Goal: Task Accomplishment & Management: Manage account settings

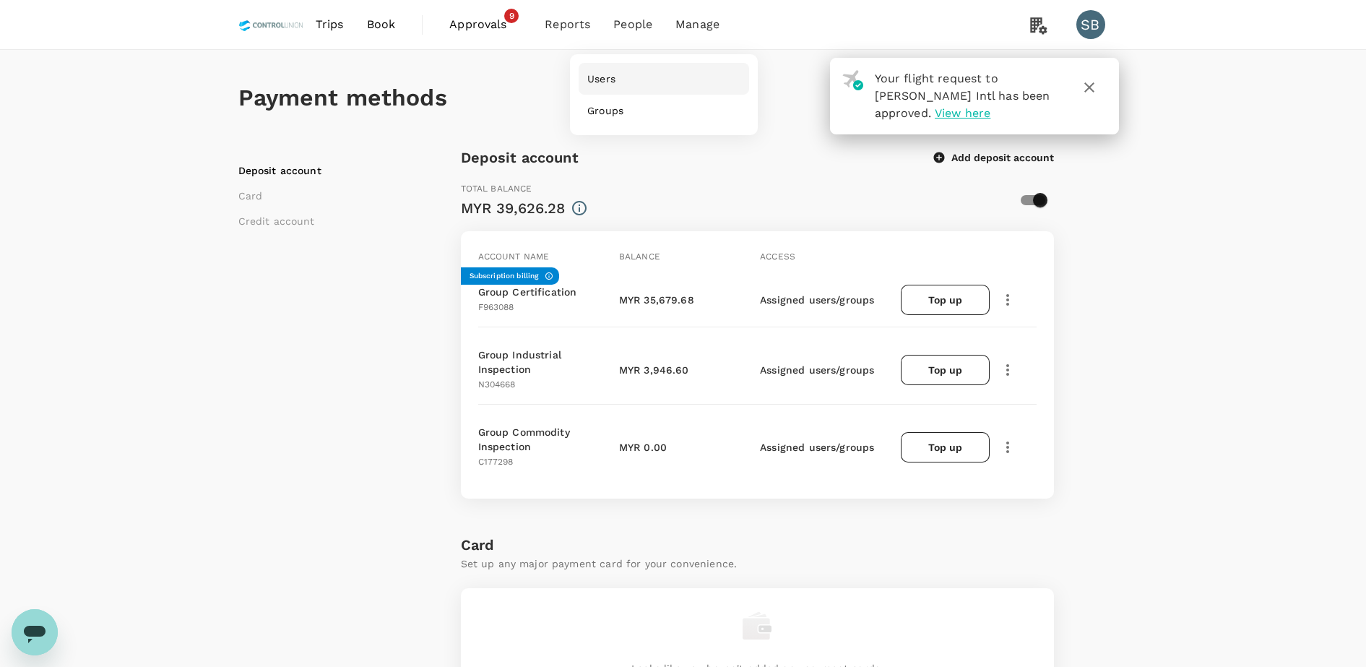
click at [624, 77] on link "Users" at bounding box center [664, 79] width 171 height 32
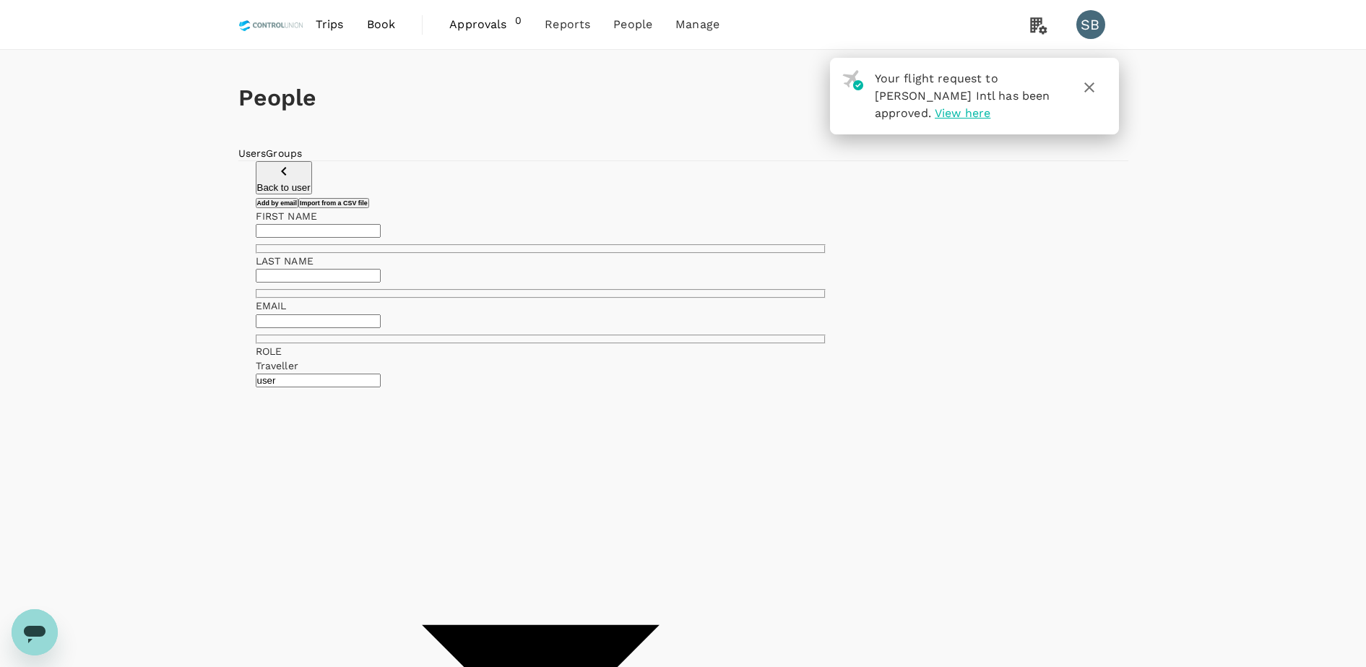
click at [381, 238] on input "text" at bounding box center [318, 231] width 125 height 14
type input "[PERSON_NAME]"
type input "N"
type input "BIN ANIN"
click at [618, 74] on link "Users" at bounding box center [664, 79] width 171 height 32
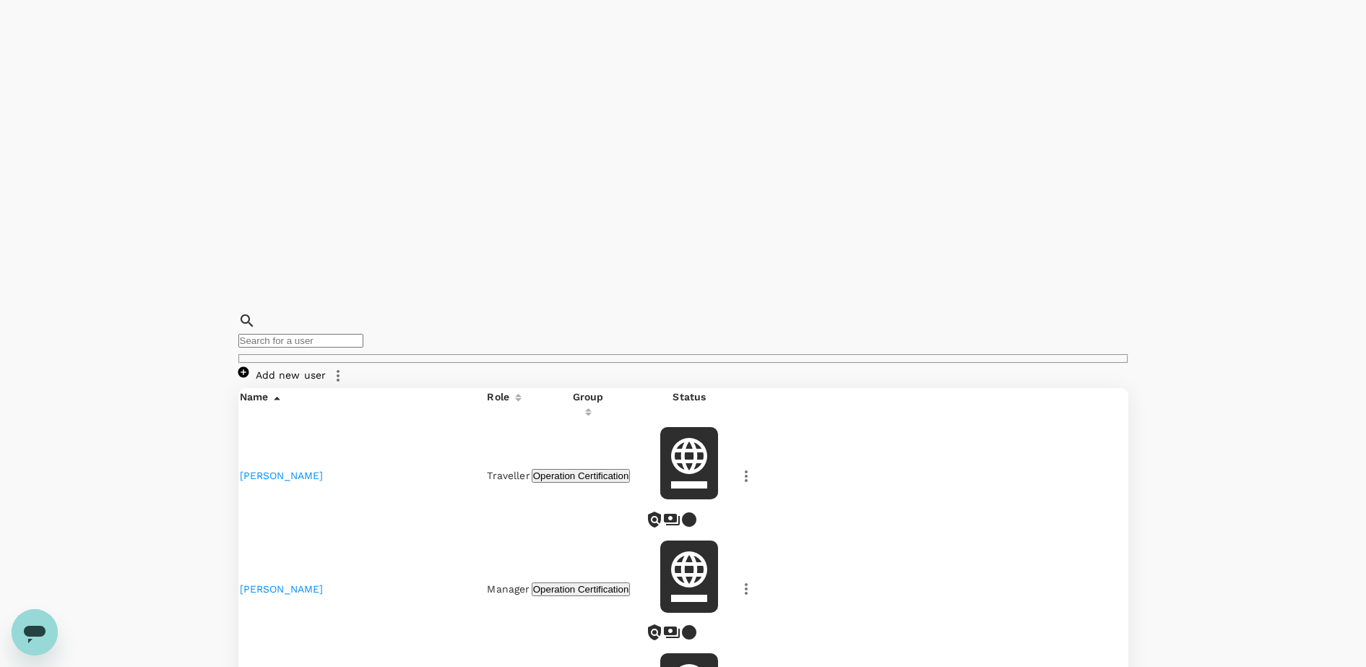
scroll to position [822, 0]
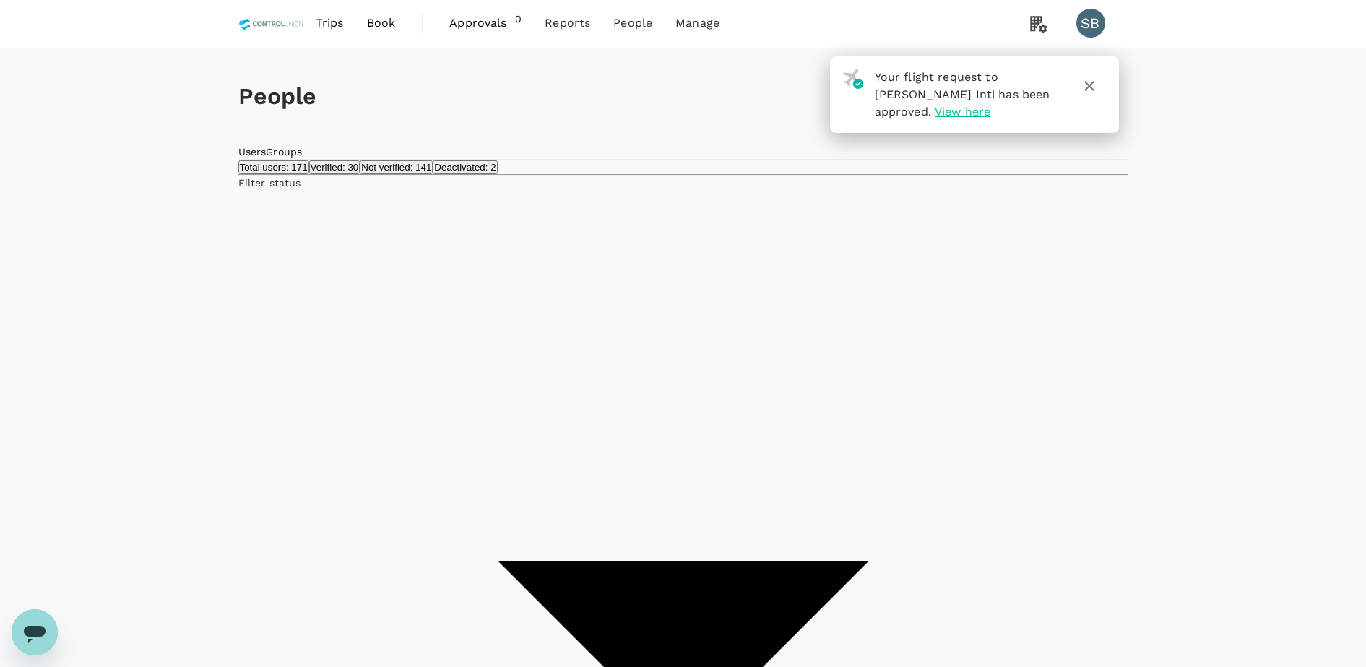
scroll to position [0, 0]
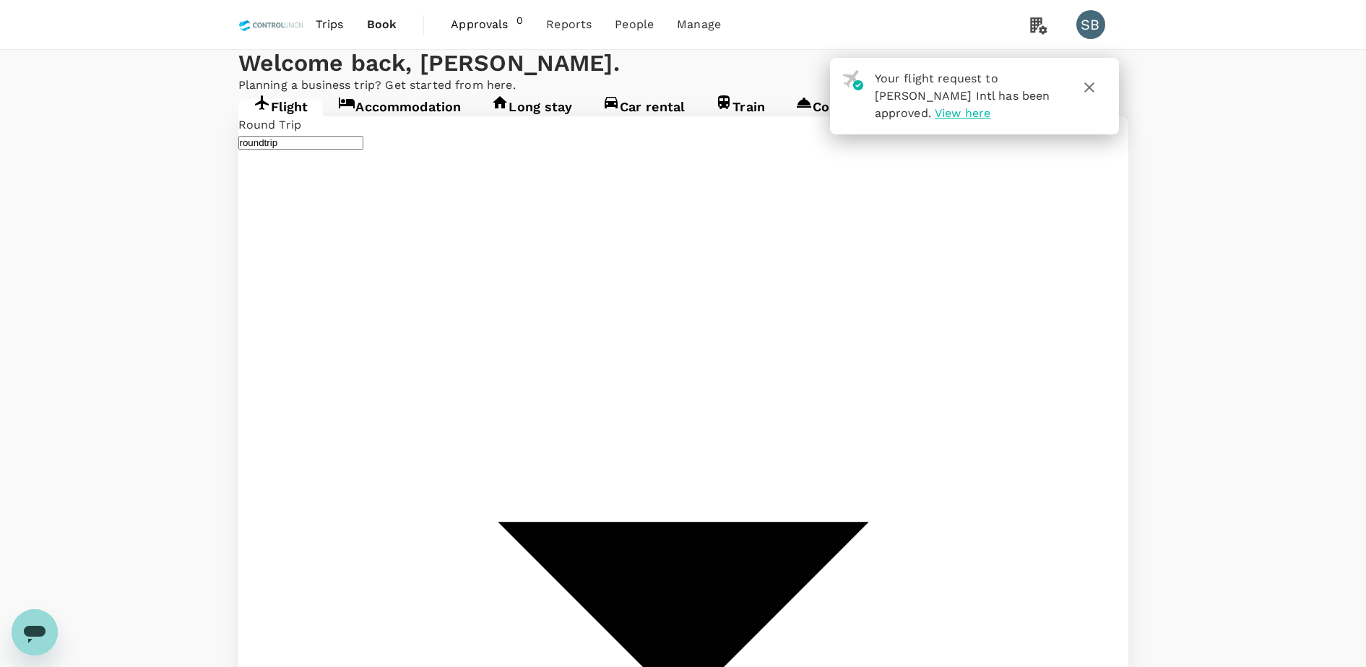
type input "Jacksons Intl (POM)"
type input "Nadzab [GEOGRAPHIC_DATA] ([GEOGRAPHIC_DATA])"
click at [592, 72] on span "Users" at bounding box center [603, 79] width 28 height 14
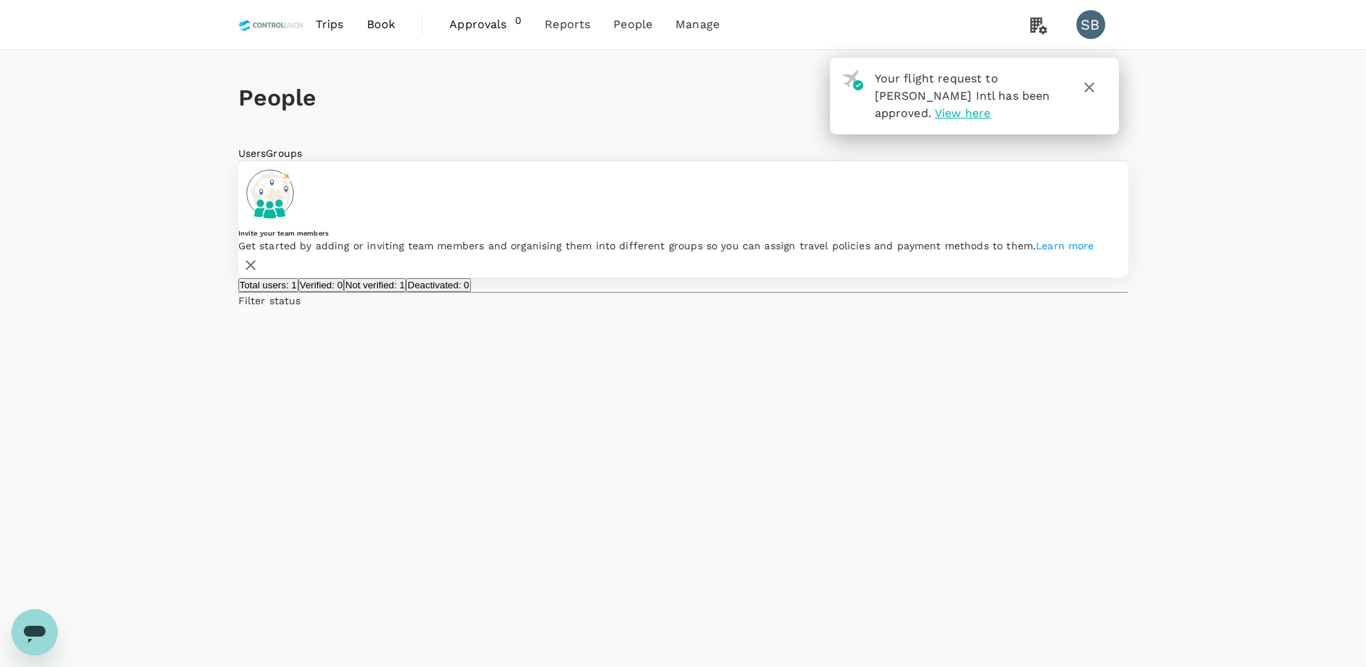
type input "AZRU"
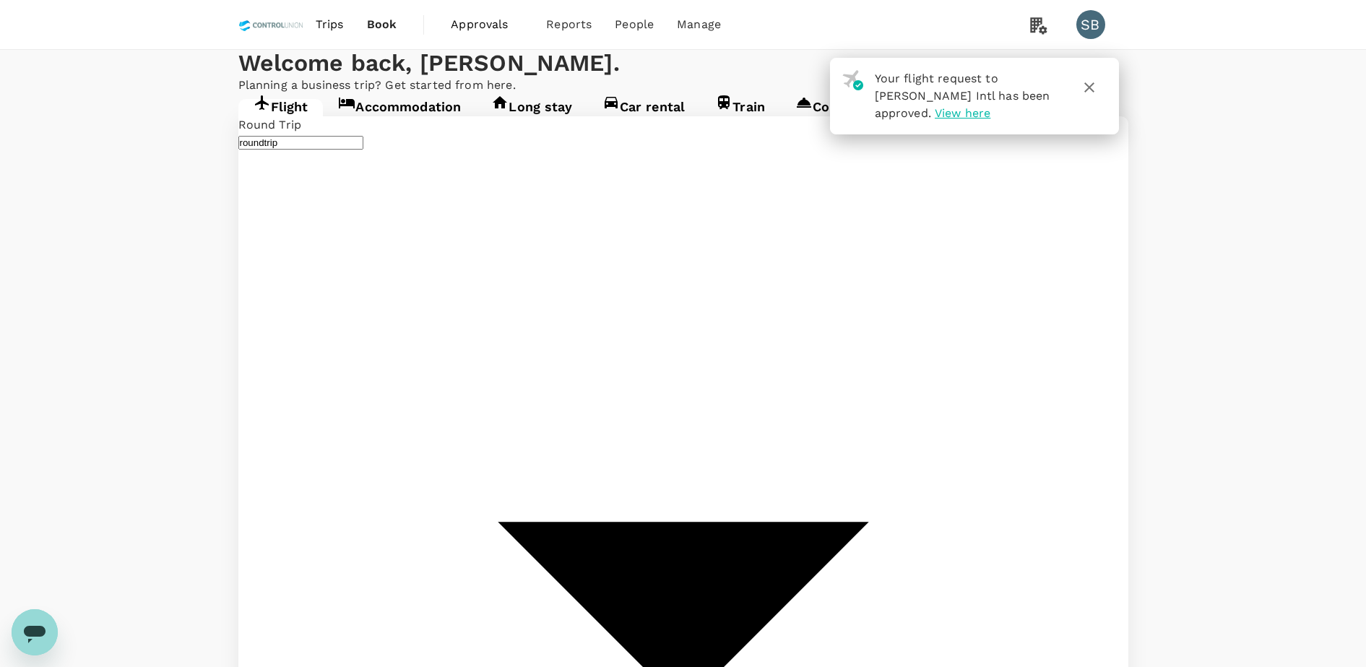
type input "Jacksons Intl (POM)"
type input "Nadzab [GEOGRAPHIC_DATA] ([GEOGRAPHIC_DATA])"
type input "Jacksons Intl (POM)"
type input "Nadzab [GEOGRAPHIC_DATA] ([GEOGRAPHIC_DATA])"
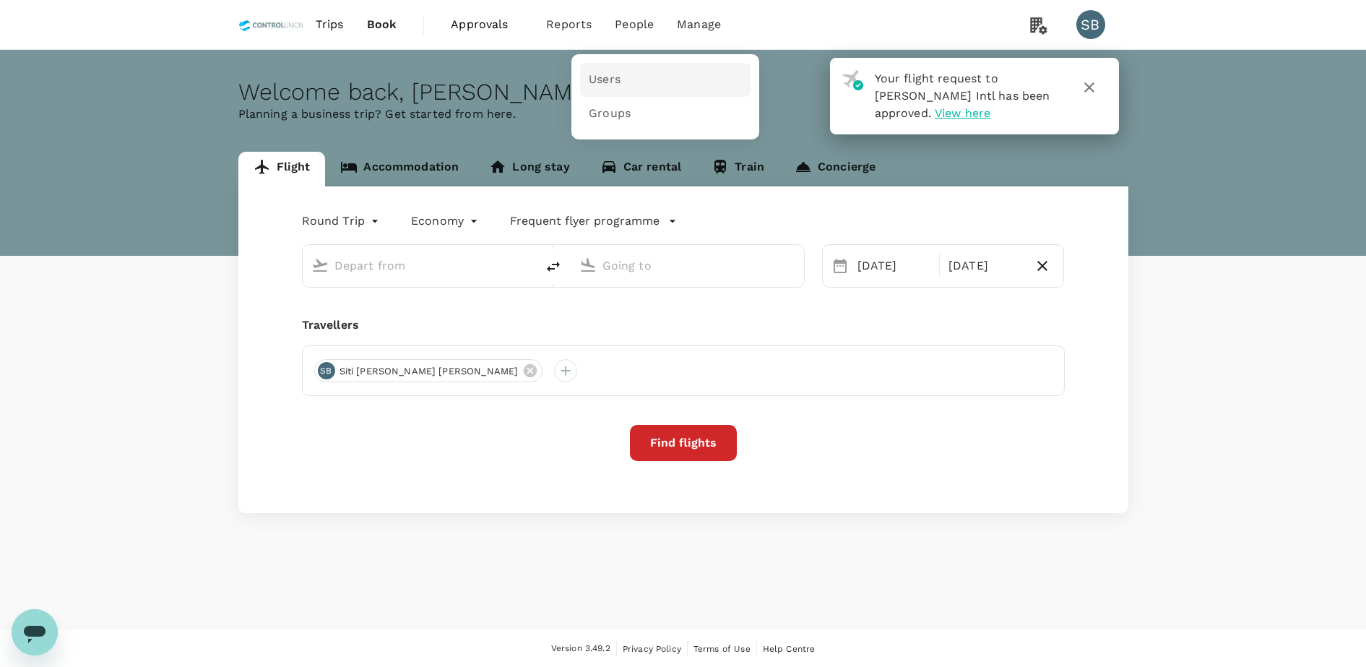
type input "Jacksons Intl (POM)"
type input "Nadzab [GEOGRAPHIC_DATA] ([GEOGRAPHIC_DATA])"
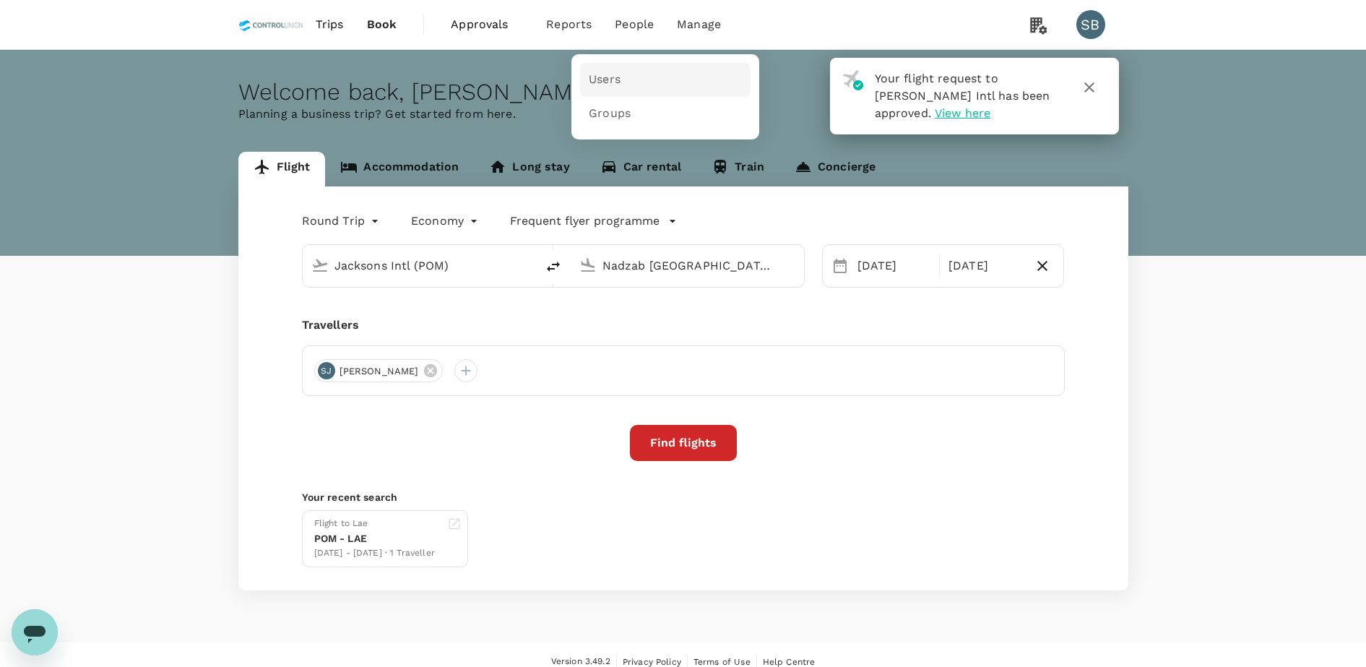
click at [613, 79] on span "Users" at bounding box center [605, 80] width 32 height 17
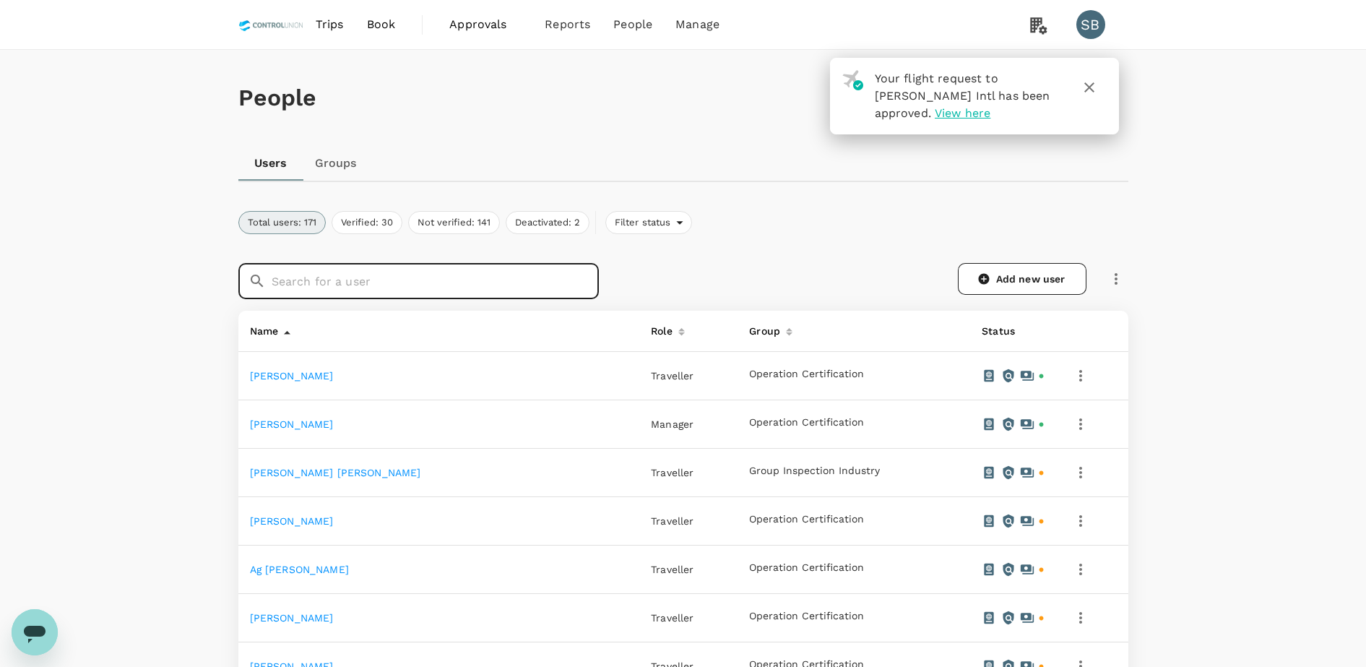
click at [340, 290] on input "text" at bounding box center [435, 281] width 327 height 36
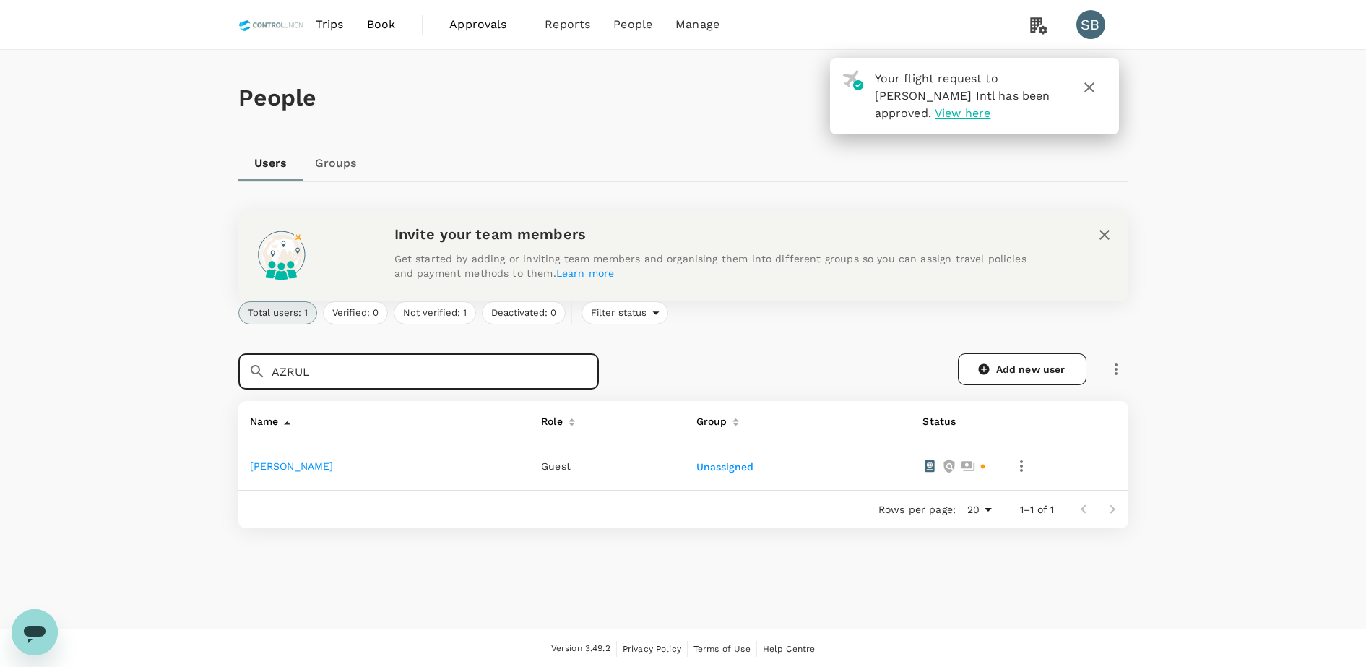
type input "AZRUL"
click at [1030, 468] on icon "button" at bounding box center [1021, 465] width 17 height 17
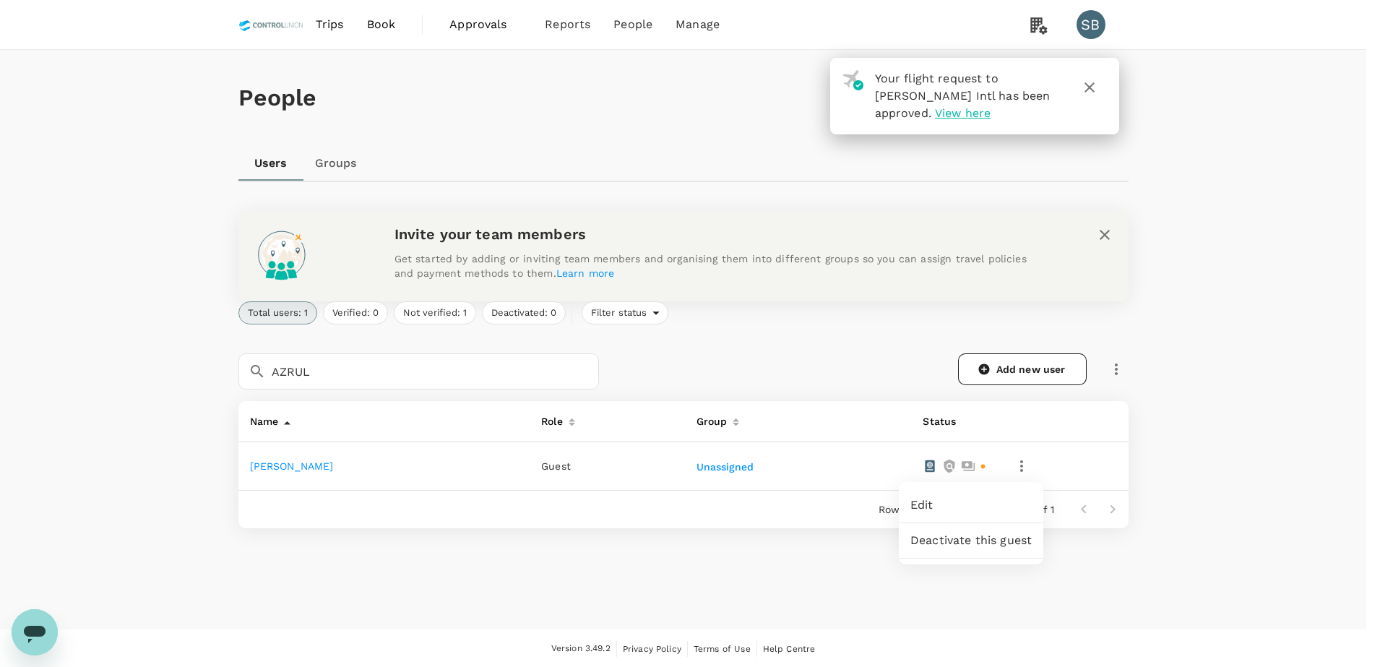
click at [964, 507] on span "Edit" at bounding box center [970, 504] width 121 height 17
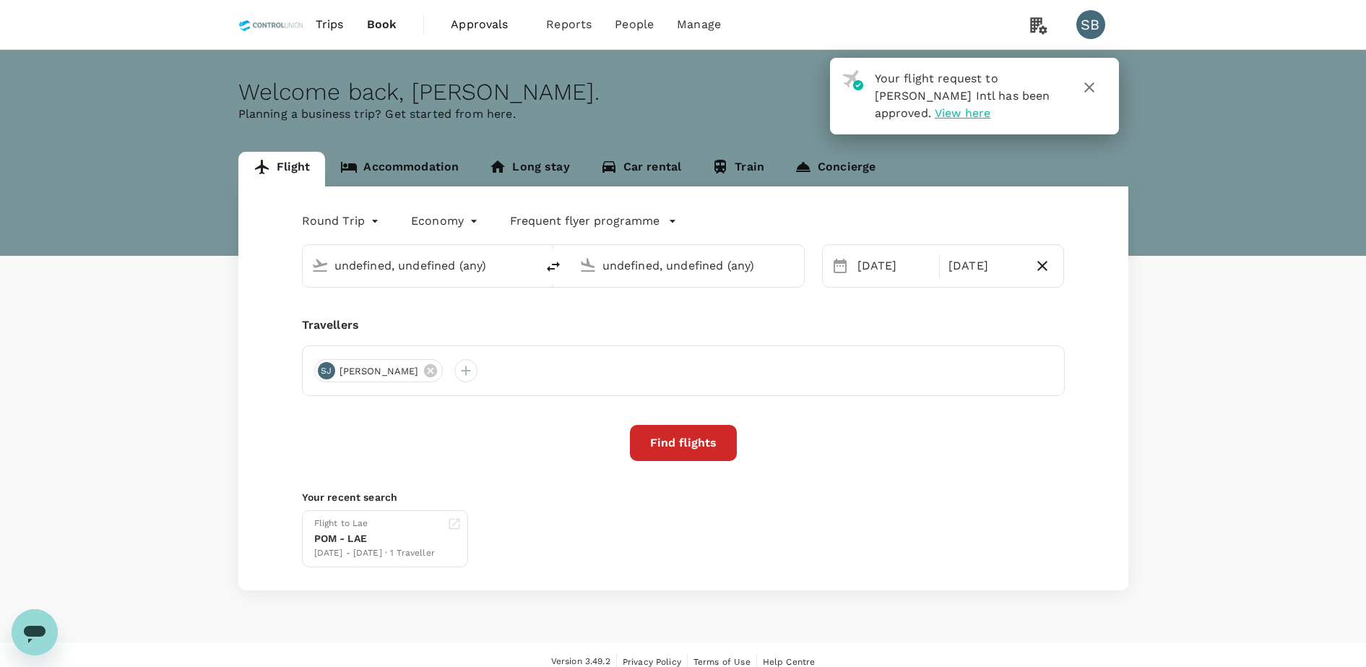
type input "Jacksons Intl (POM)"
type input "Nadzab [GEOGRAPHIC_DATA] ([GEOGRAPHIC_DATA])"
type input "Jacksons Intl (POM)"
type input "Nadzab [GEOGRAPHIC_DATA] ([GEOGRAPHIC_DATA])"
type input "Jacksons Intl (POM)"
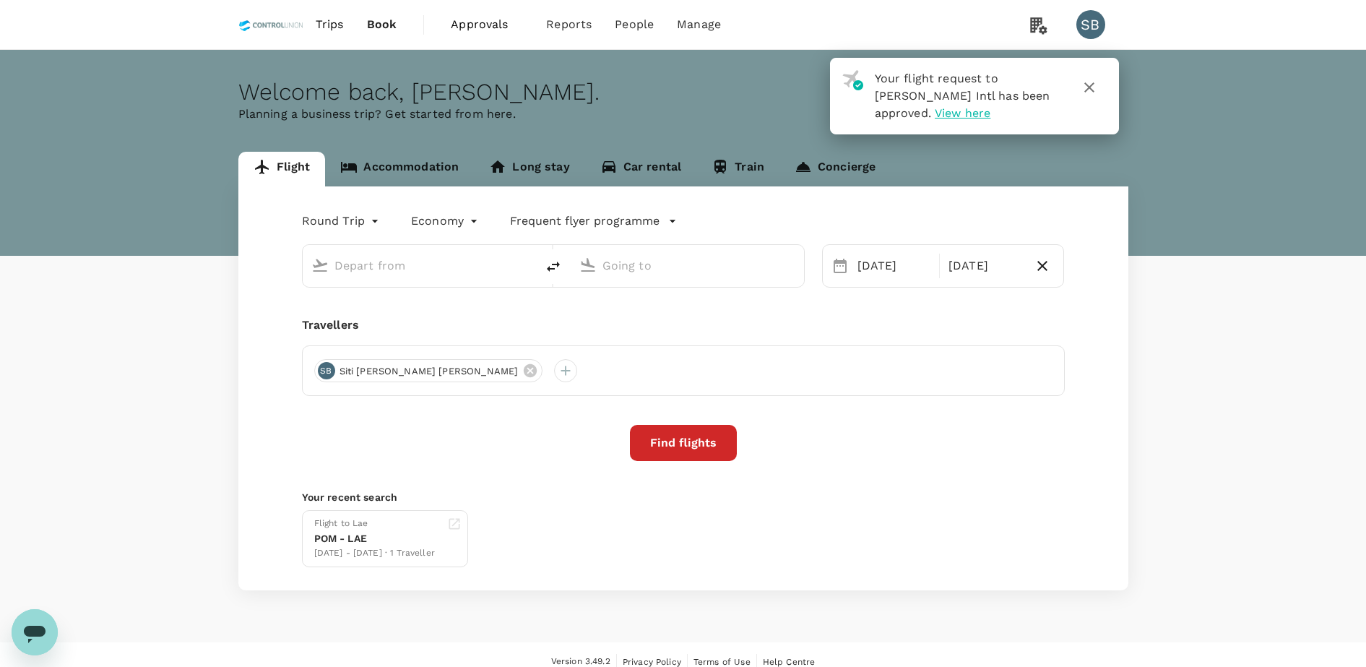
type input "Nadzab [GEOGRAPHIC_DATA] ([GEOGRAPHIC_DATA])"
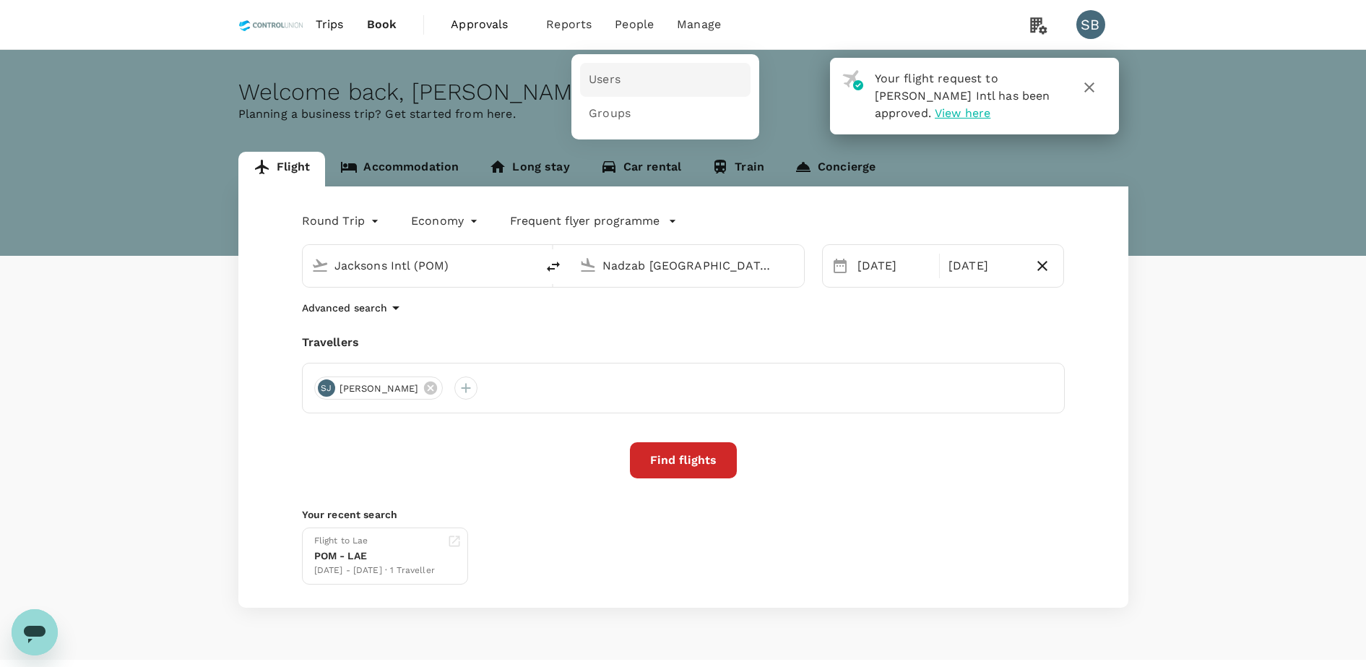
click at [632, 72] on link "Users" at bounding box center [665, 80] width 171 height 34
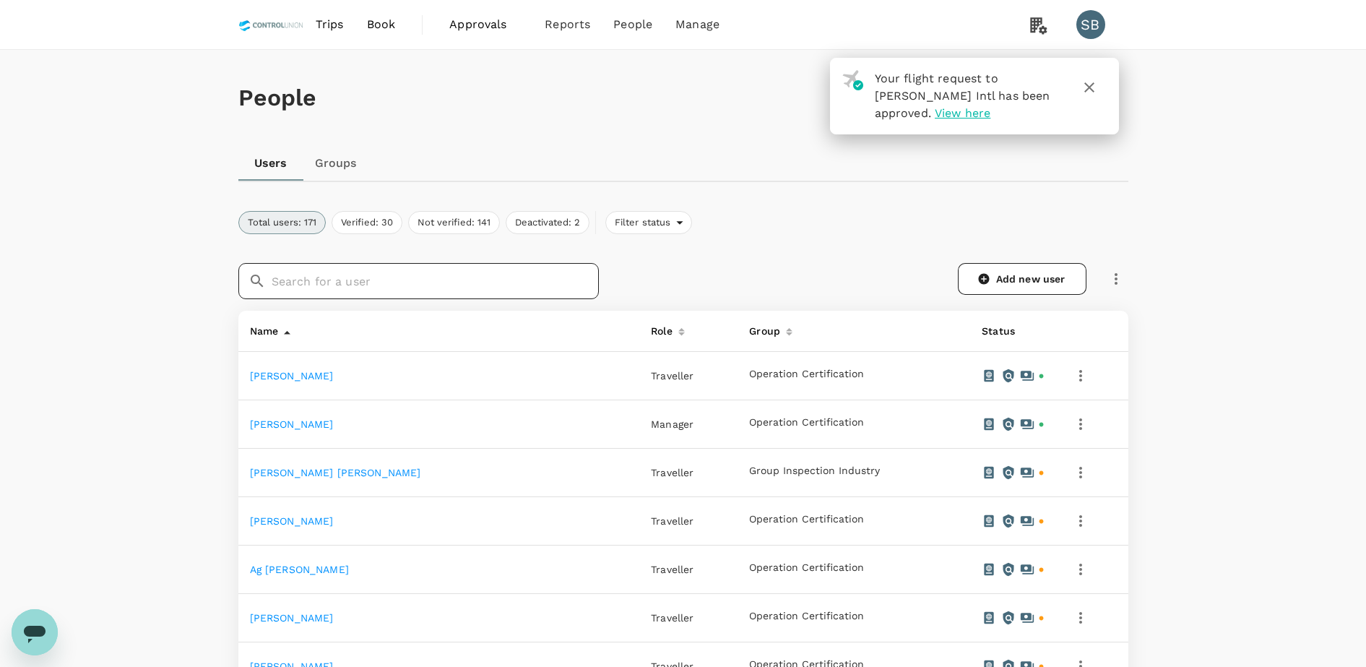
click at [392, 288] on input "text" at bounding box center [435, 281] width 327 height 36
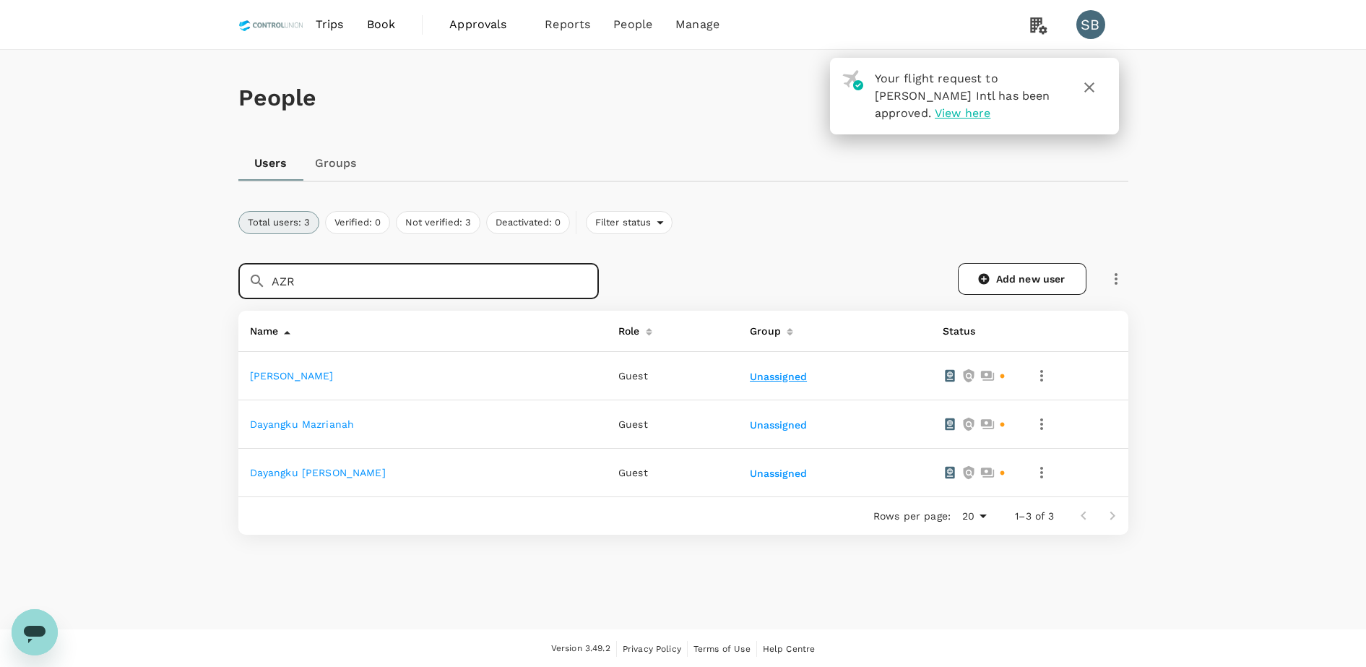
type input "AZR"
click at [810, 375] on button "Unassigned" at bounding box center [780, 377] width 60 height 12
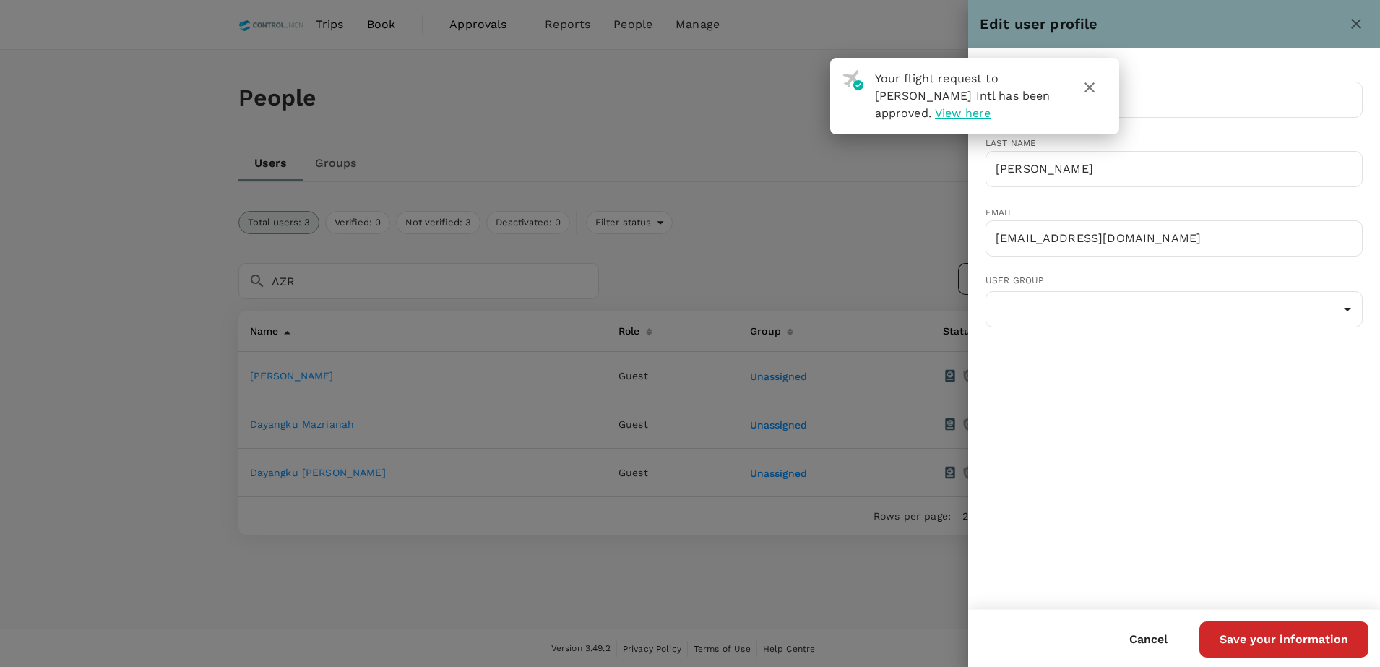
click at [1097, 89] on icon "button" at bounding box center [1089, 87] width 17 height 17
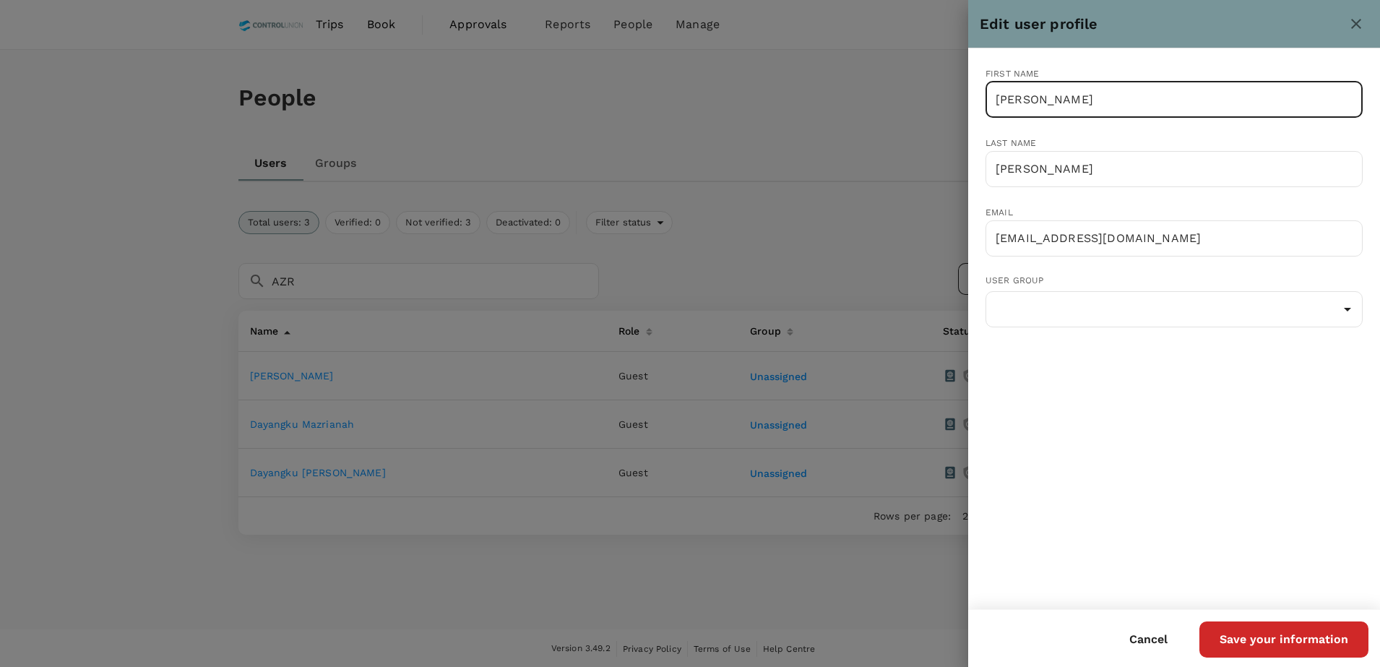
drag, startPoint x: 1079, startPoint y: 100, endPoint x: 923, endPoint y: 103, distance: 156.1
click at [923, 103] on div "Edit user profile First name Azrul Nizam ​ Last name Bin Anin ​ Email trutripgu…" at bounding box center [690, 333] width 1380 height 667
type input "a"
type input "[PERSON_NAME]"
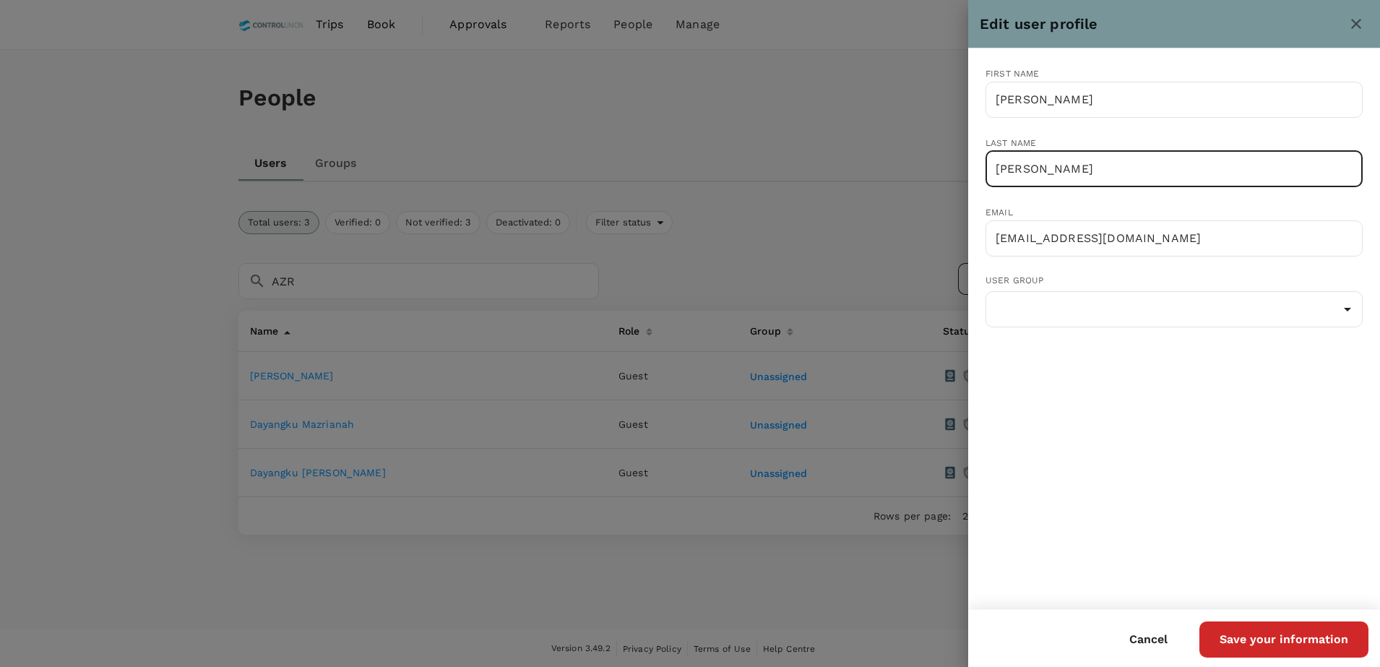
drag, startPoint x: 1066, startPoint y: 165, endPoint x: 963, endPoint y: 169, distance: 103.4
click at [963, 169] on div "Edit user profile First name AZRUL NIZAM ​ Last name Bin Anin ​ Email trutripgu…" at bounding box center [690, 333] width 1380 height 667
type input "BIN ANIN"
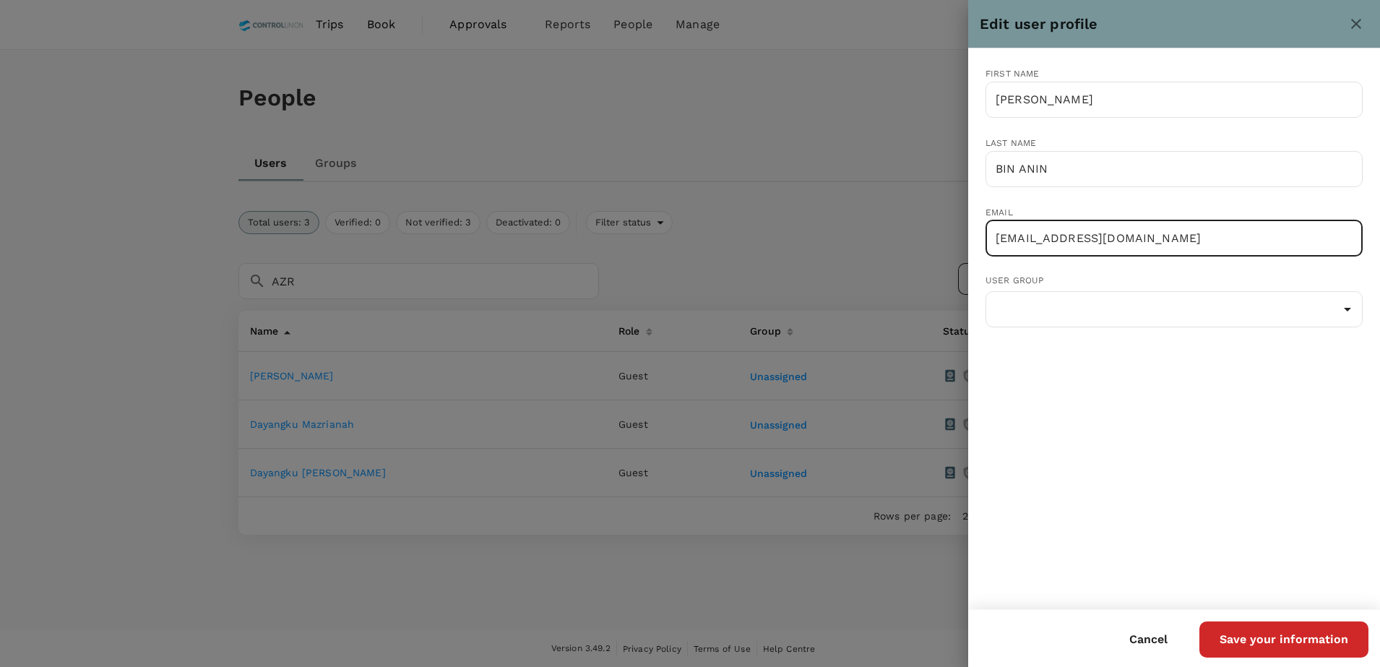
drag, startPoint x: 1220, startPoint y: 249, endPoint x: 870, endPoint y: 240, distance: 350.5
click at [870, 240] on div "Edit user profile First name AZRUL NIZAM ​ Last name BIN ANIN ​ Email trutripgu…" at bounding box center [690, 333] width 1380 height 667
click at [1029, 240] on input "text" at bounding box center [1174, 238] width 377 height 36
paste input "azrulnizam@controlunion.com"
type input "azrulnizam@controlunion.com"
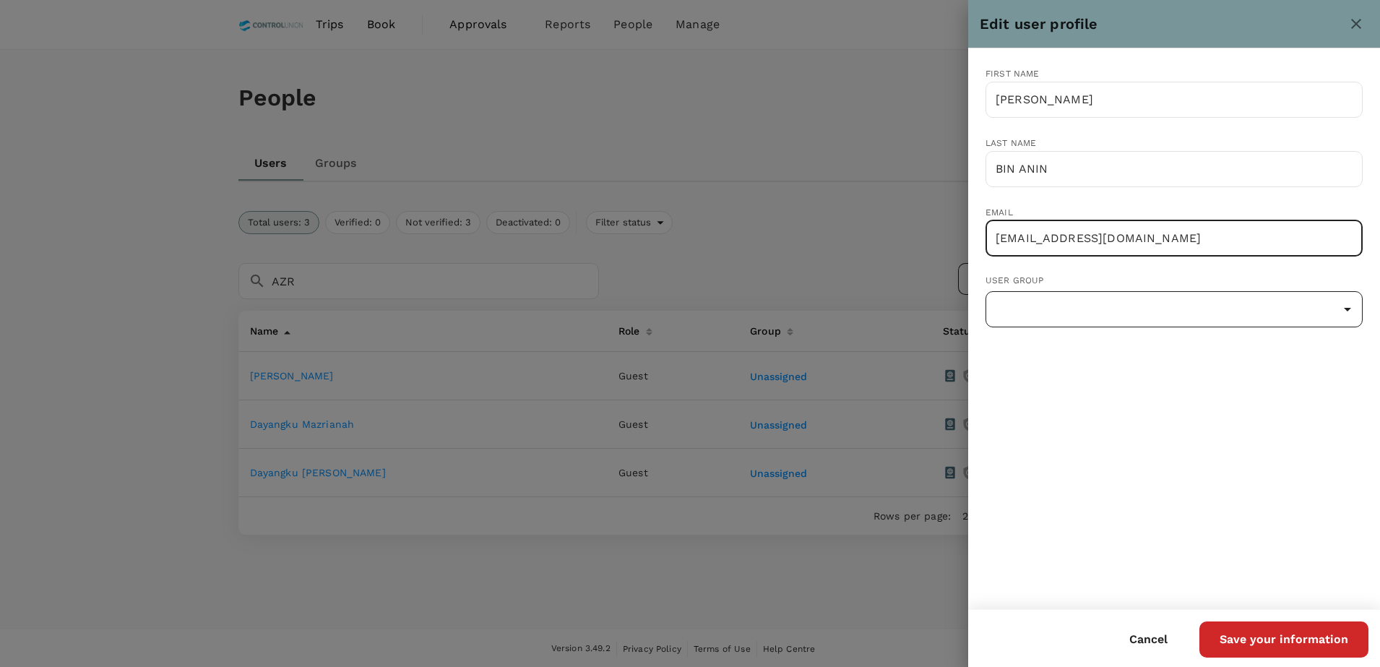
click at [1009, 305] on input "text" at bounding box center [1174, 309] width 370 height 27
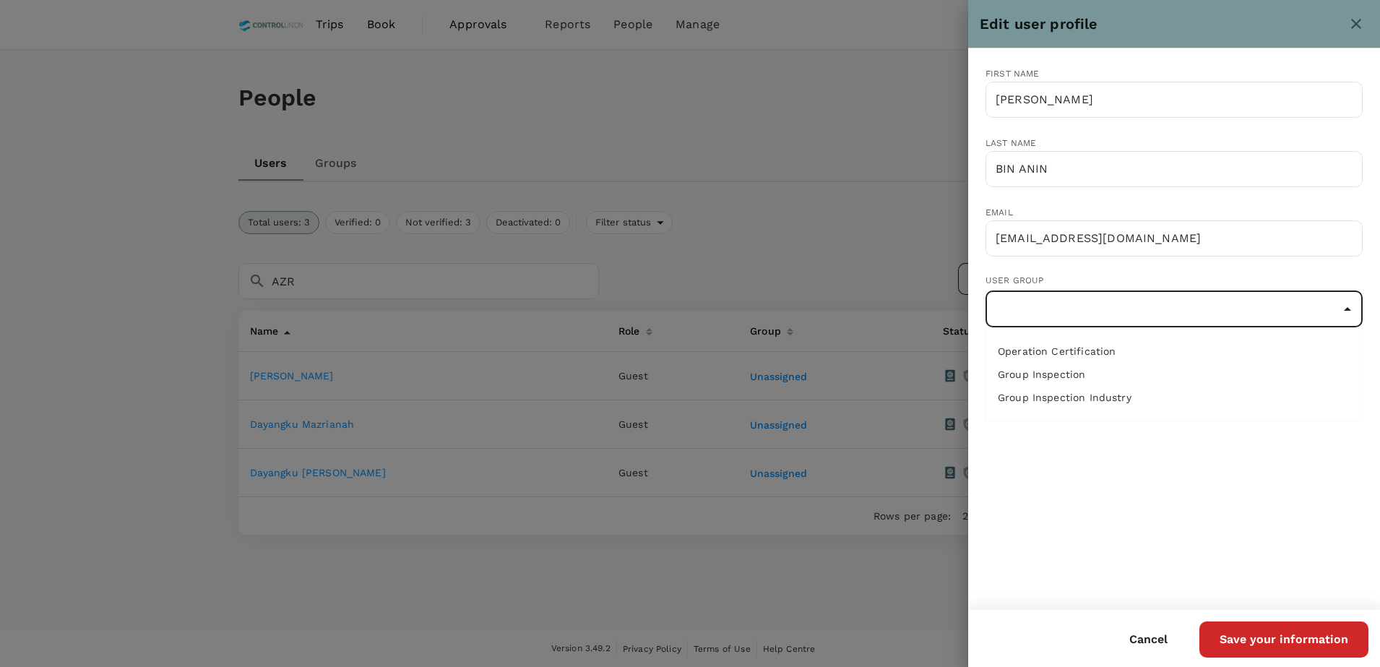
click at [1058, 348] on li "Operation Certification" at bounding box center [1174, 351] width 376 height 23
type input "Operation Certification"
click at [1311, 637] on button "Save your information" at bounding box center [1283, 639] width 169 height 36
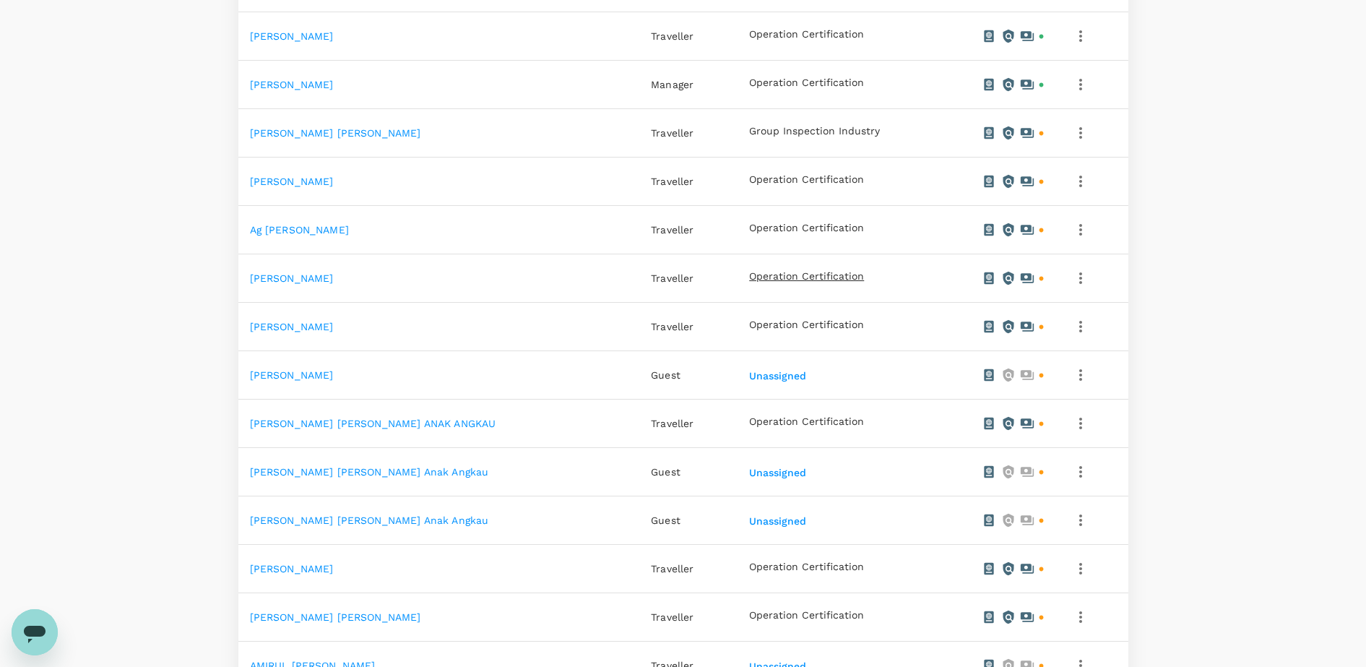
scroll to position [90, 0]
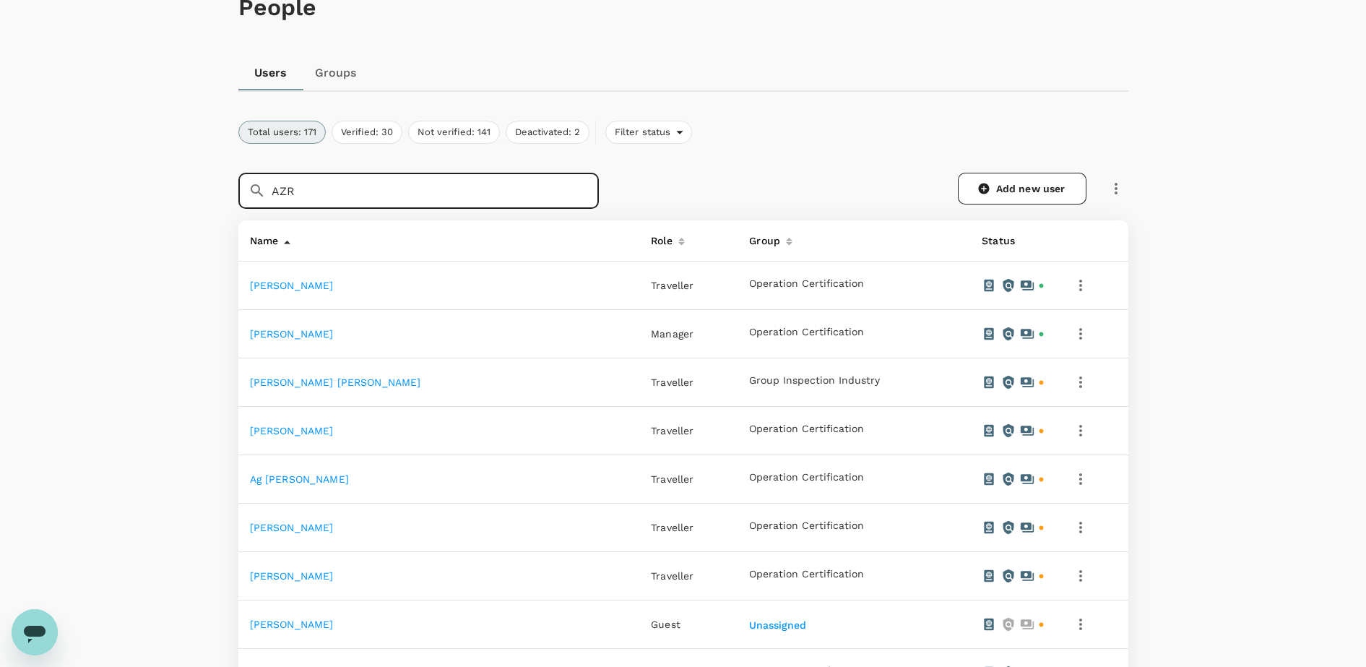
click at [307, 189] on input "AZR" at bounding box center [435, 191] width 327 height 36
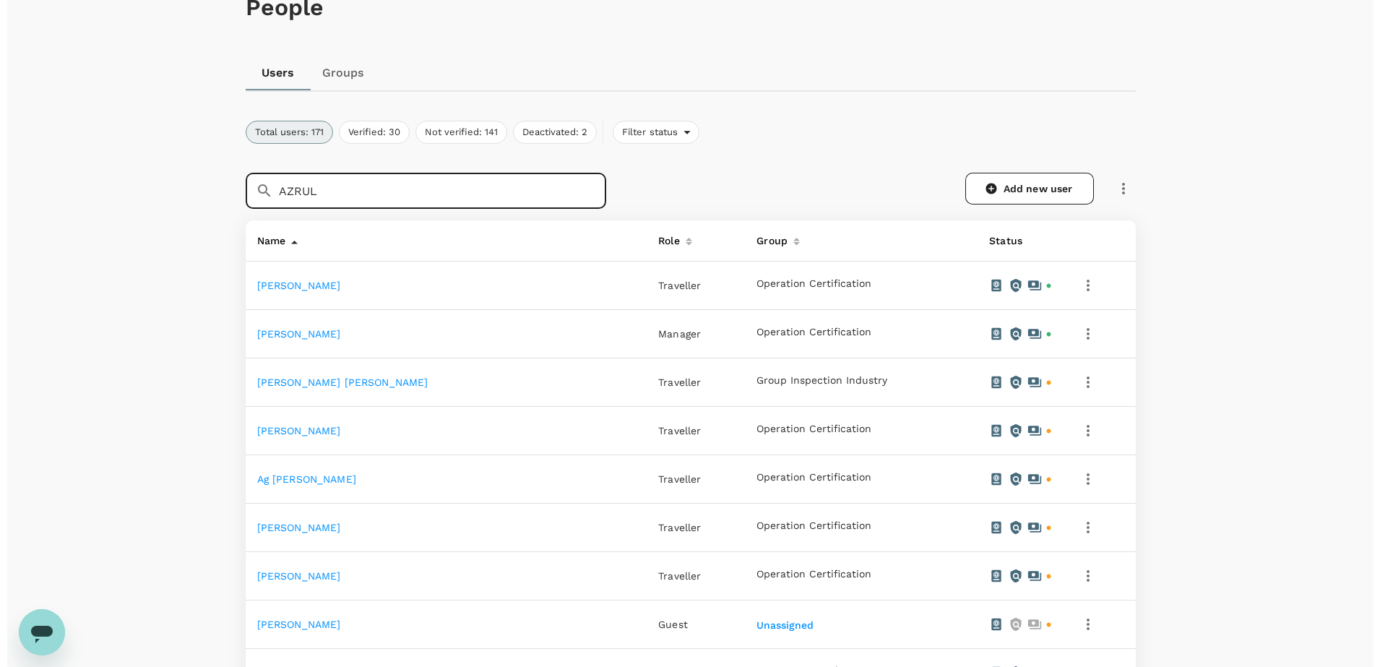
scroll to position [1, 0]
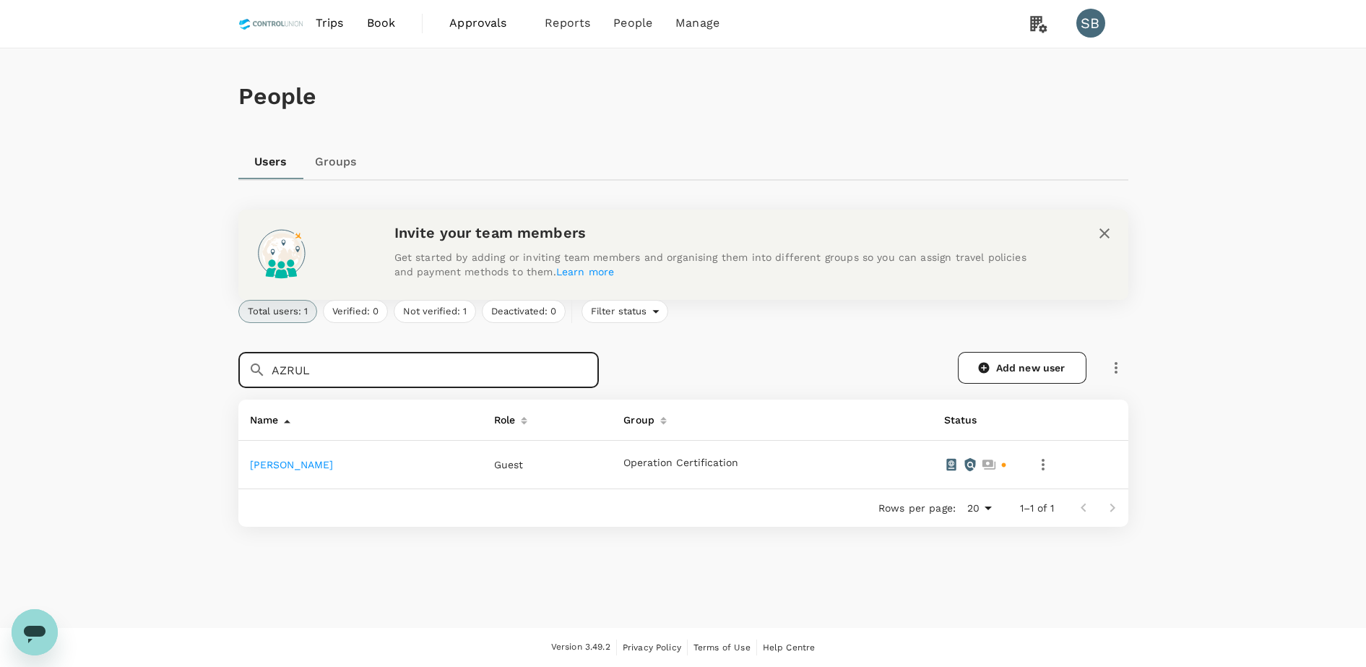
type input "AZRUL"
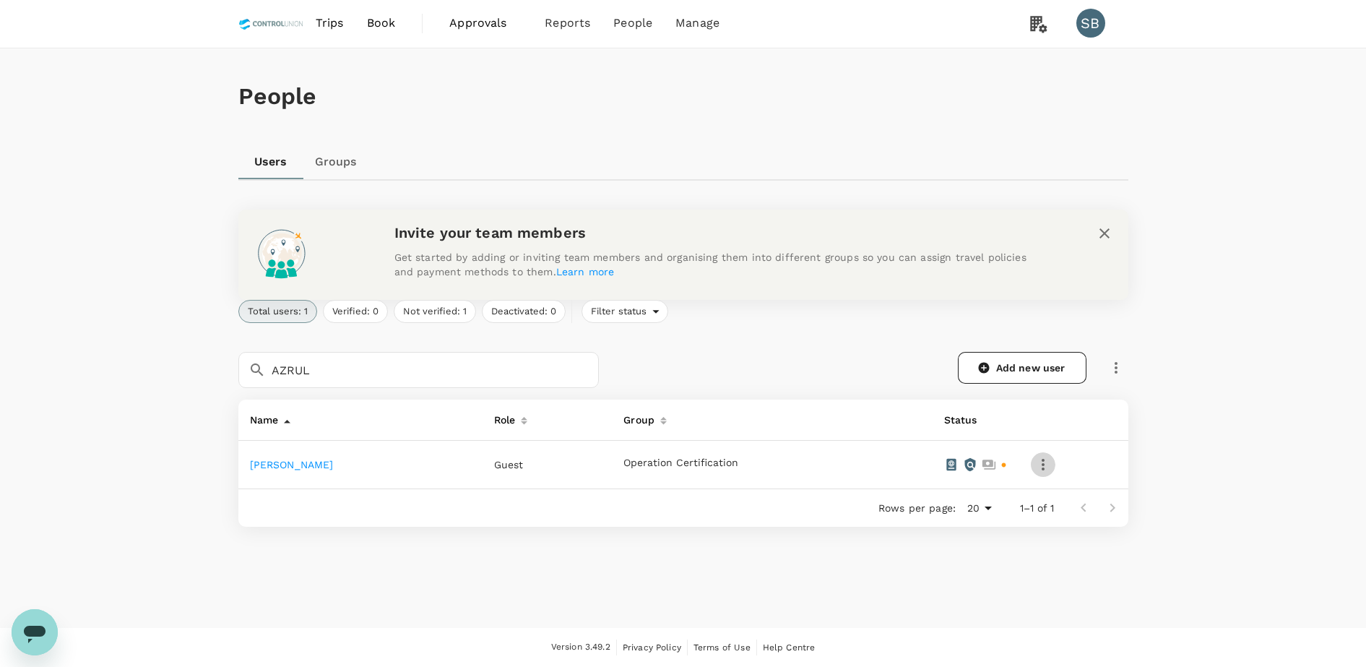
click at [1046, 469] on icon "button" at bounding box center [1043, 464] width 17 height 17
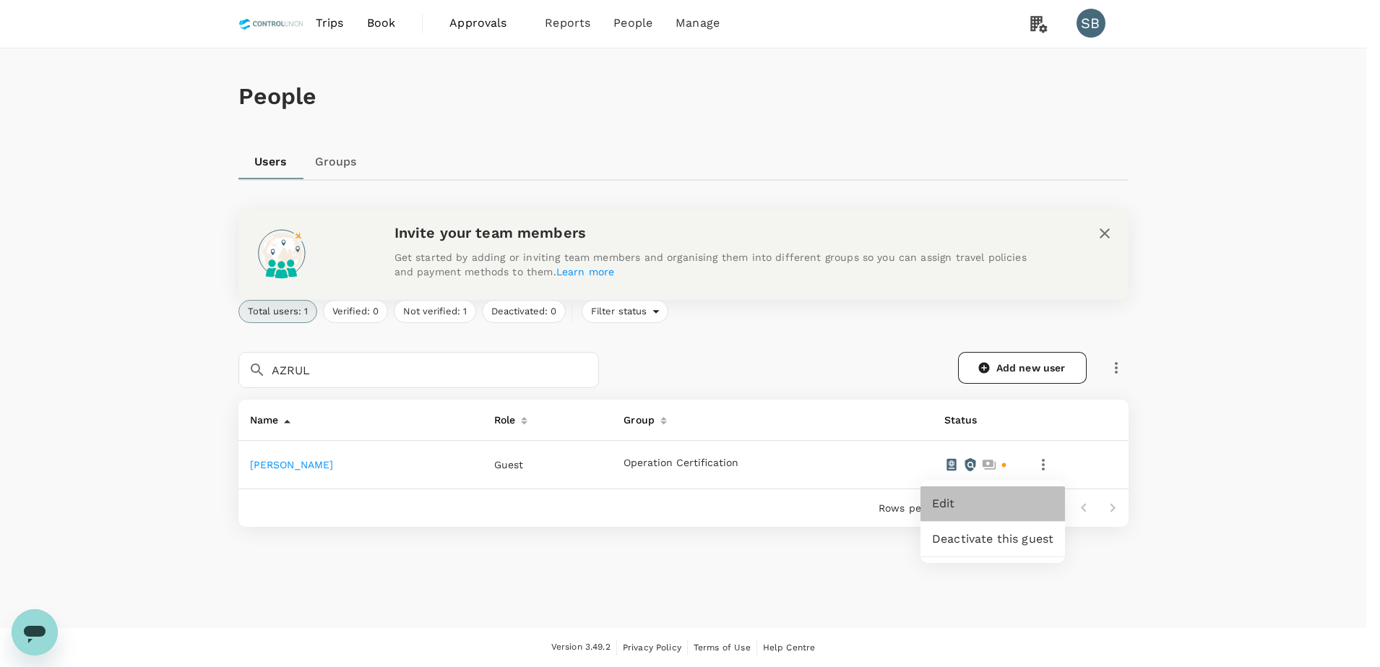
click at [1021, 497] on span "Edit" at bounding box center [992, 503] width 121 height 17
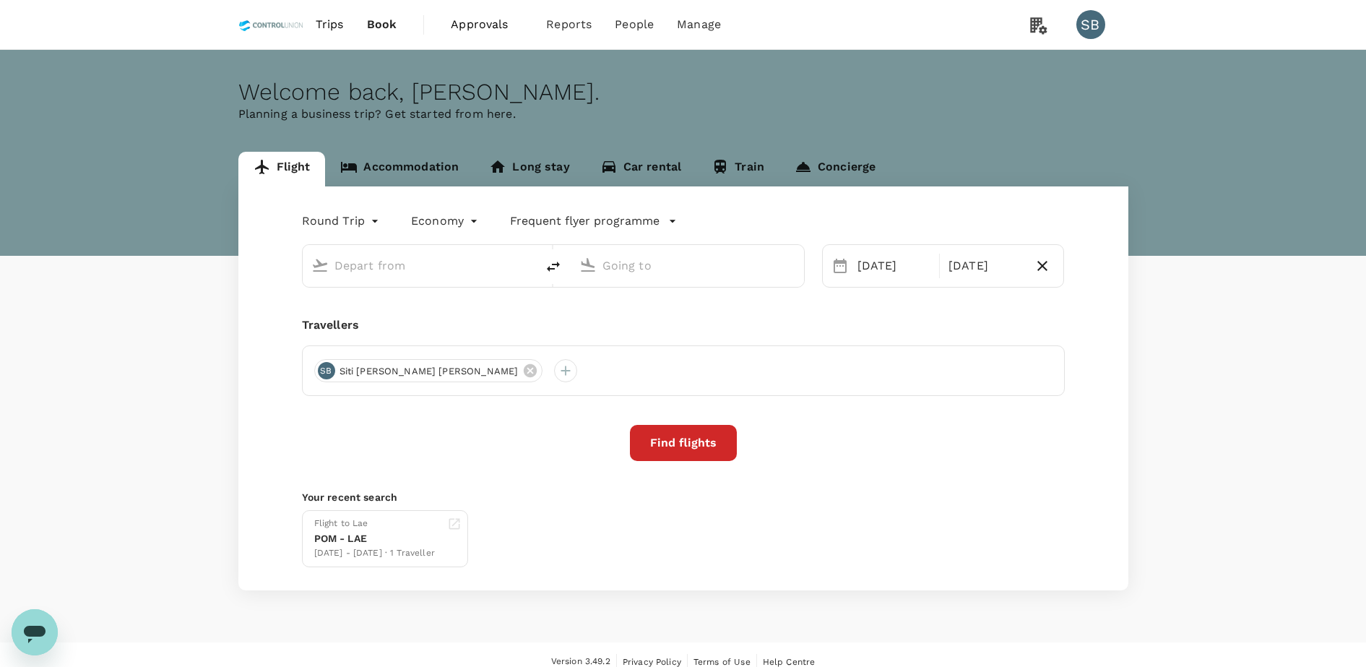
type input "Jacksons Intl (POM)"
type input "Nadzab [GEOGRAPHIC_DATA] ([GEOGRAPHIC_DATA])"
type input "Jacksons Intl (POM)"
type input "Nadzab [GEOGRAPHIC_DATA] ([GEOGRAPHIC_DATA])"
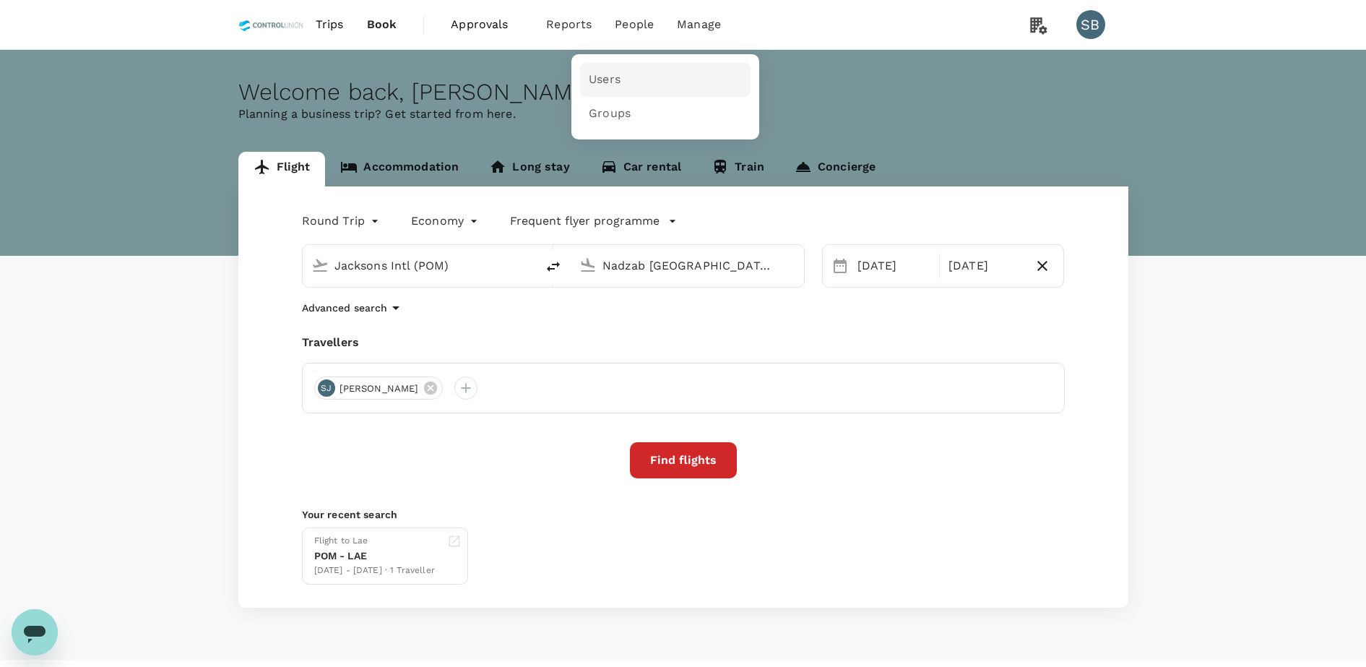
click at [618, 85] on link "Users" at bounding box center [665, 80] width 171 height 34
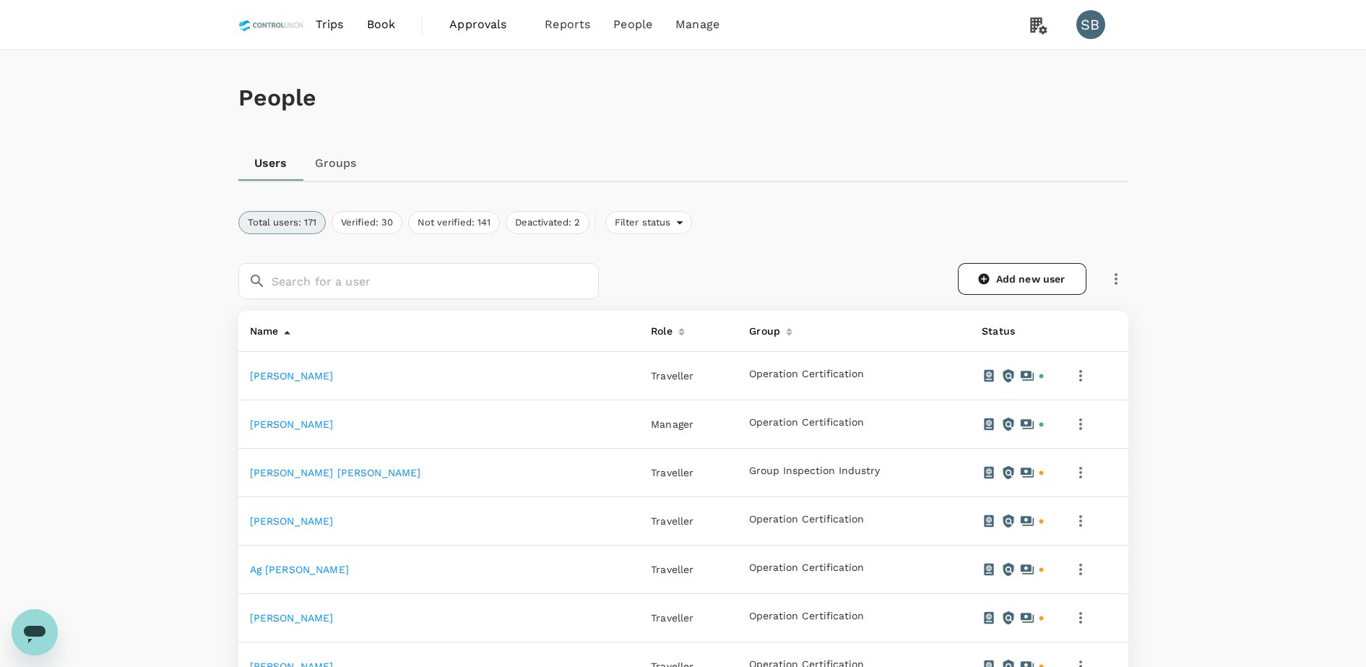
click at [346, 156] on link "Groups" at bounding box center [335, 163] width 65 height 35
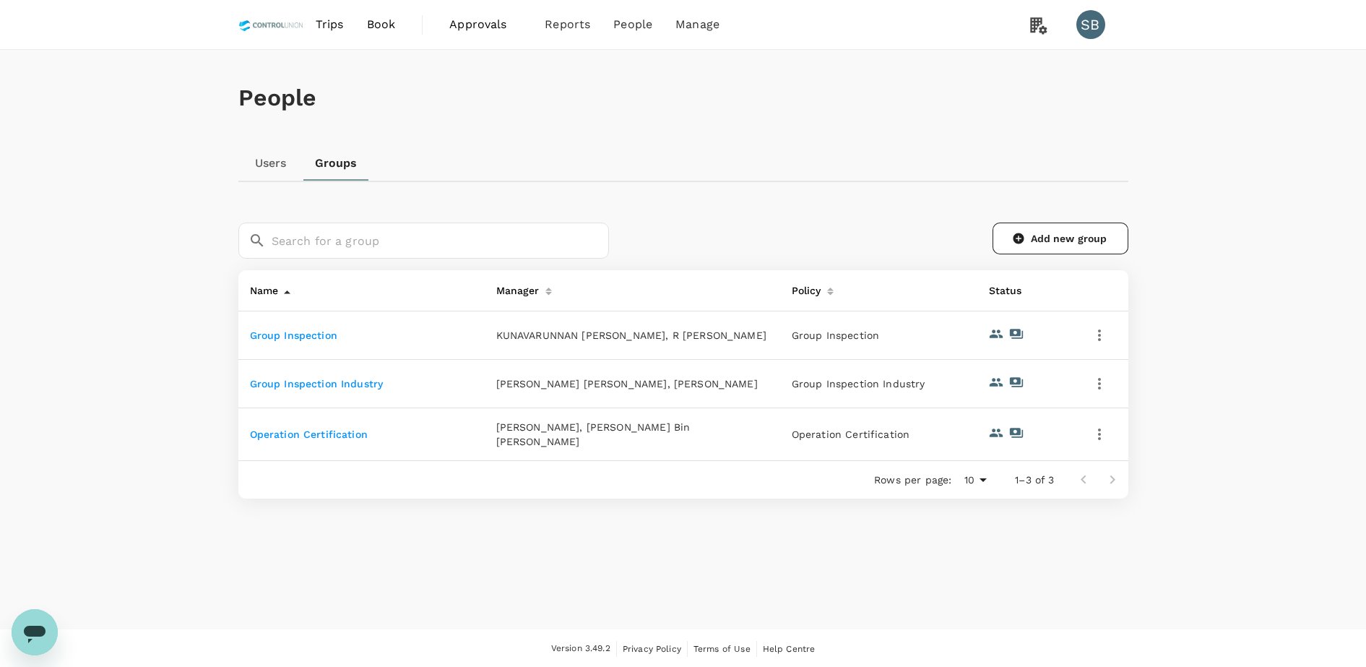
click at [280, 333] on link "Group Inspection" at bounding box center [293, 335] width 87 height 12
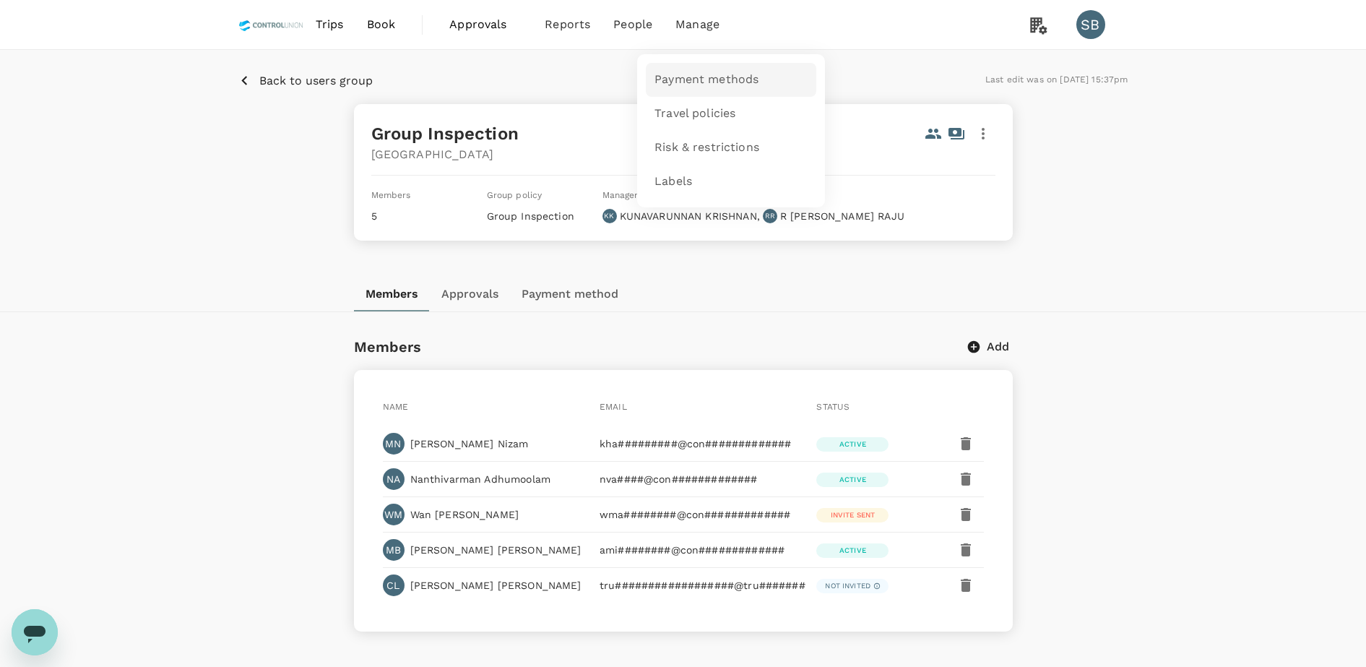
click at [691, 73] on span "Payment methods" at bounding box center [707, 80] width 104 height 17
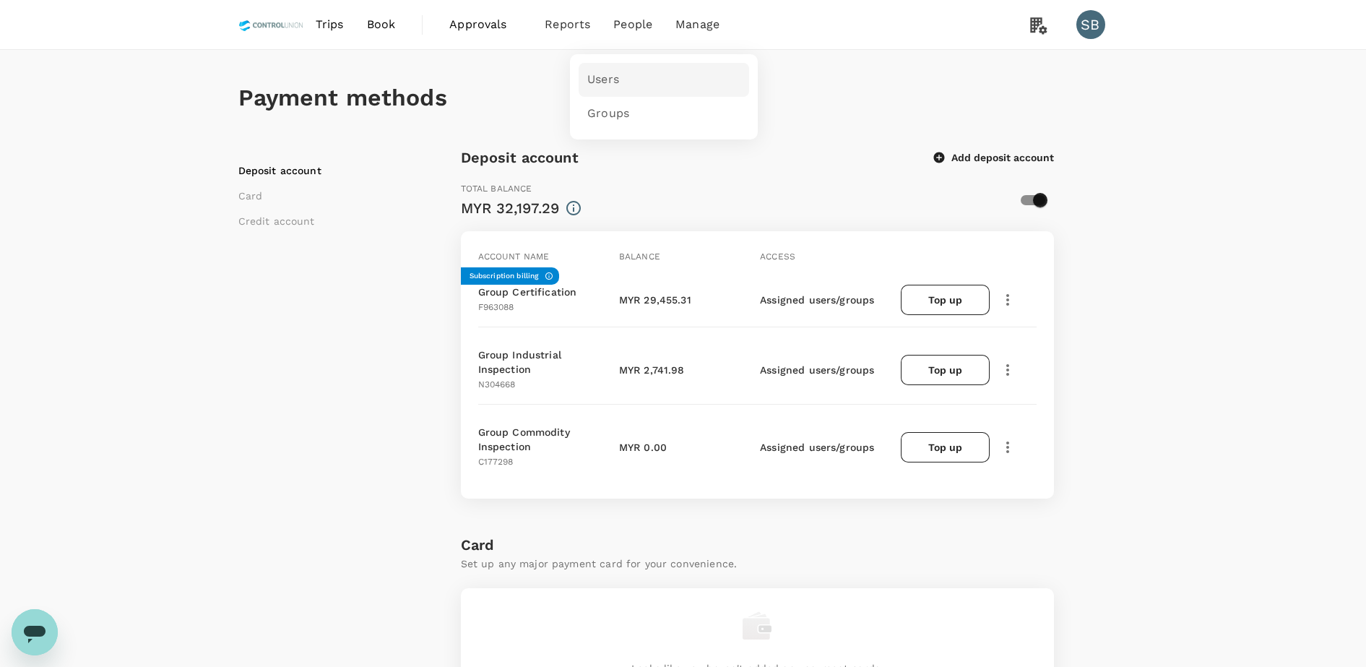
click at [633, 66] on link "Users" at bounding box center [664, 80] width 171 height 34
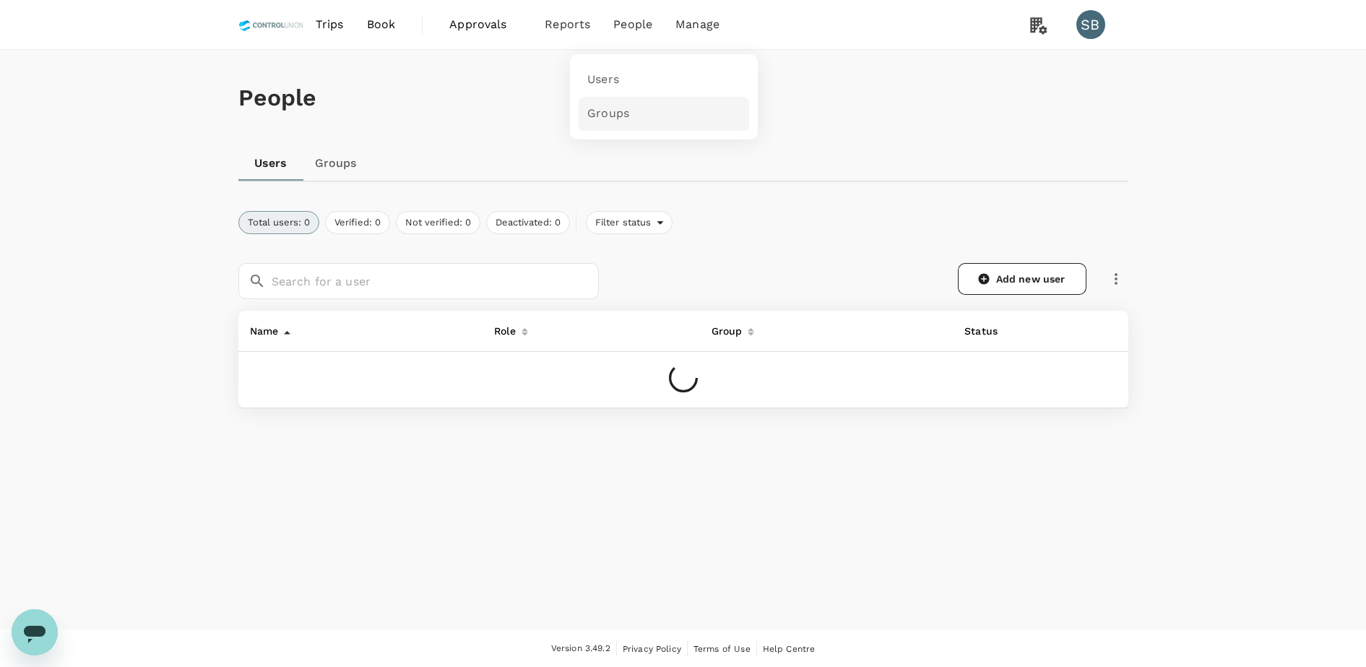
click at [621, 127] on link "Groups" at bounding box center [664, 114] width 171 height 34
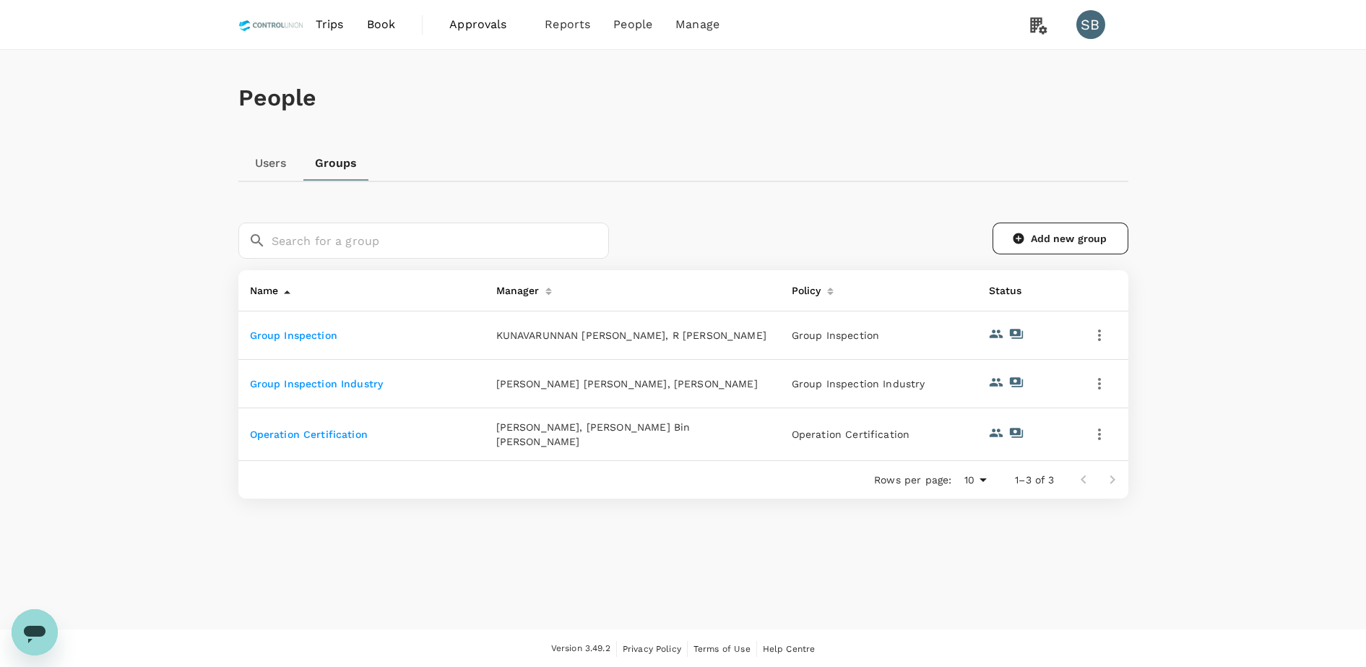
click at [329, 436] on link "Operation Certification" at bounding box center [309, 434] width 118 height 12
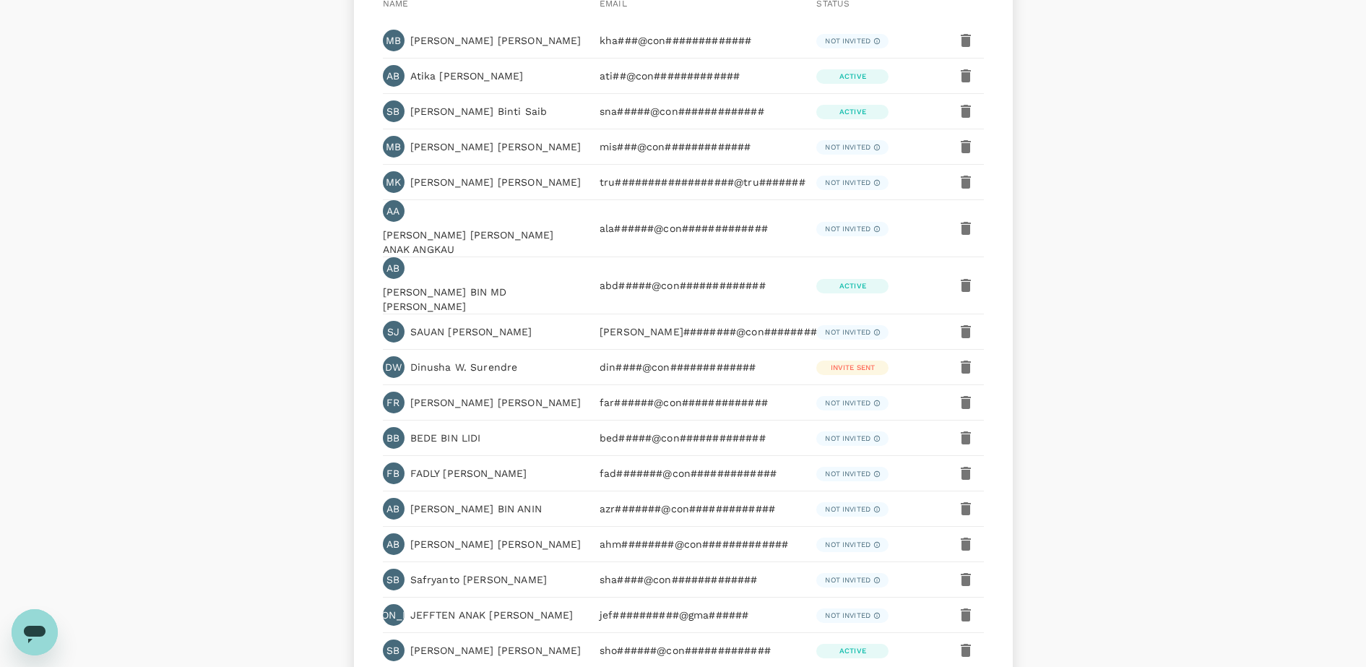
scroll to position [361, 0]
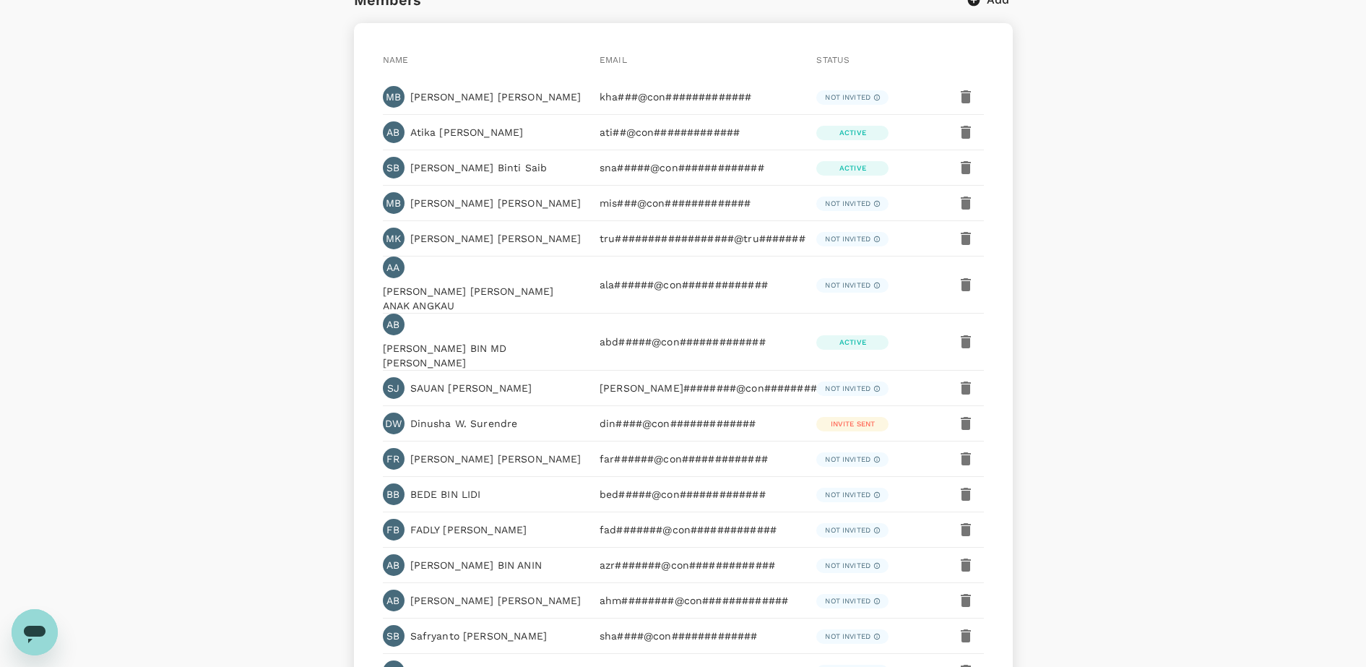
click at [962, 415] on icon "button" at bounding box center [965, 423] width 17 height 17
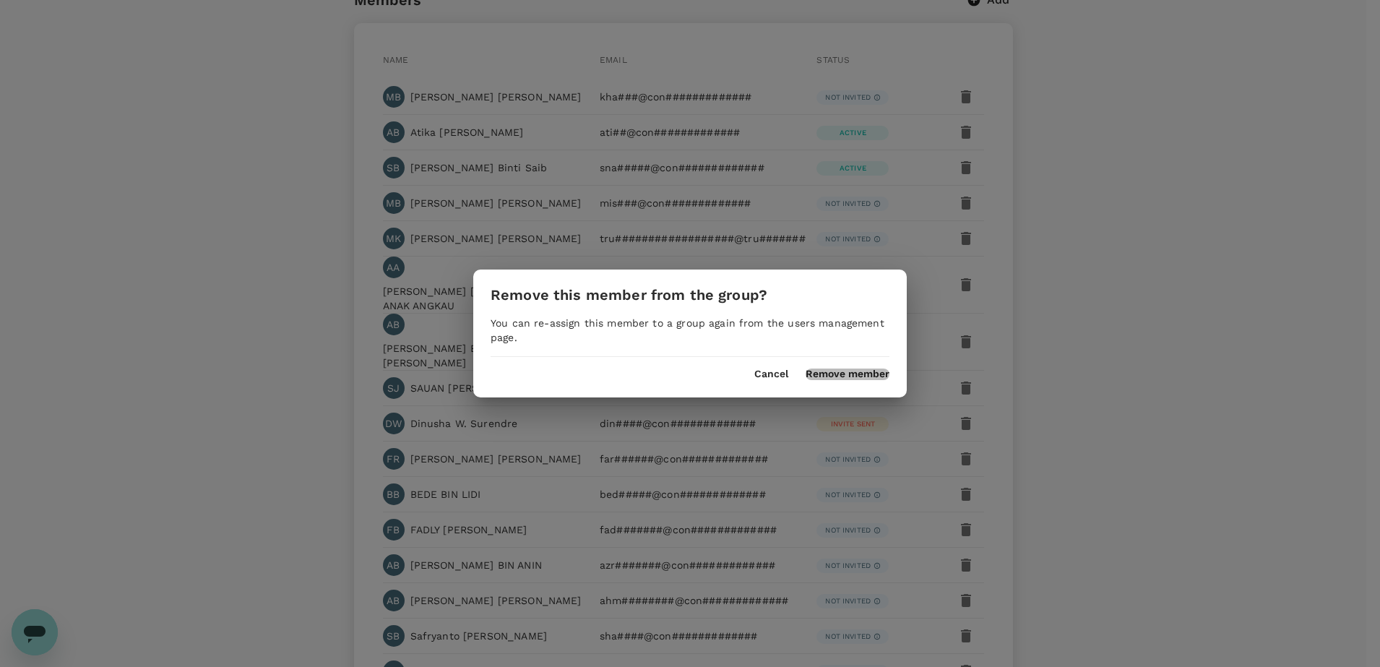
click at [837, 376] on button "Remove member" at bounding box center [848, 374] width 84 height 12
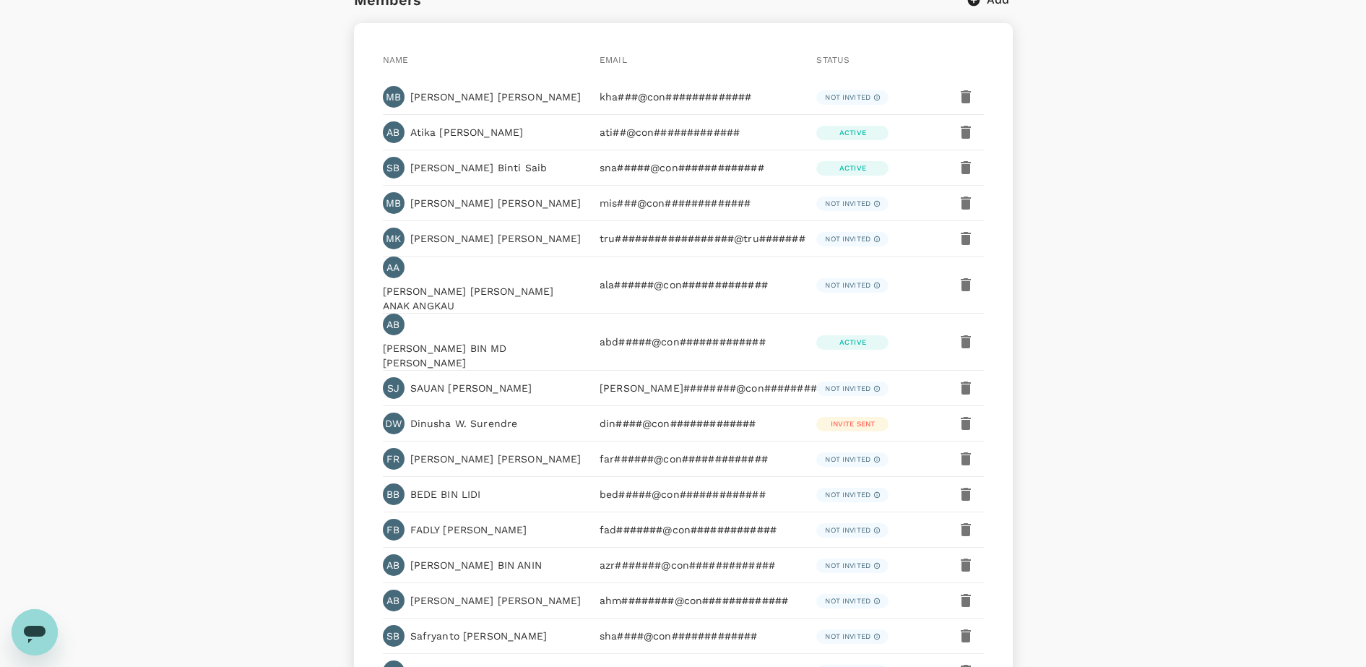
click at [963, 415] on icon "button" at bounding box center [965, 423] width 17 height 17
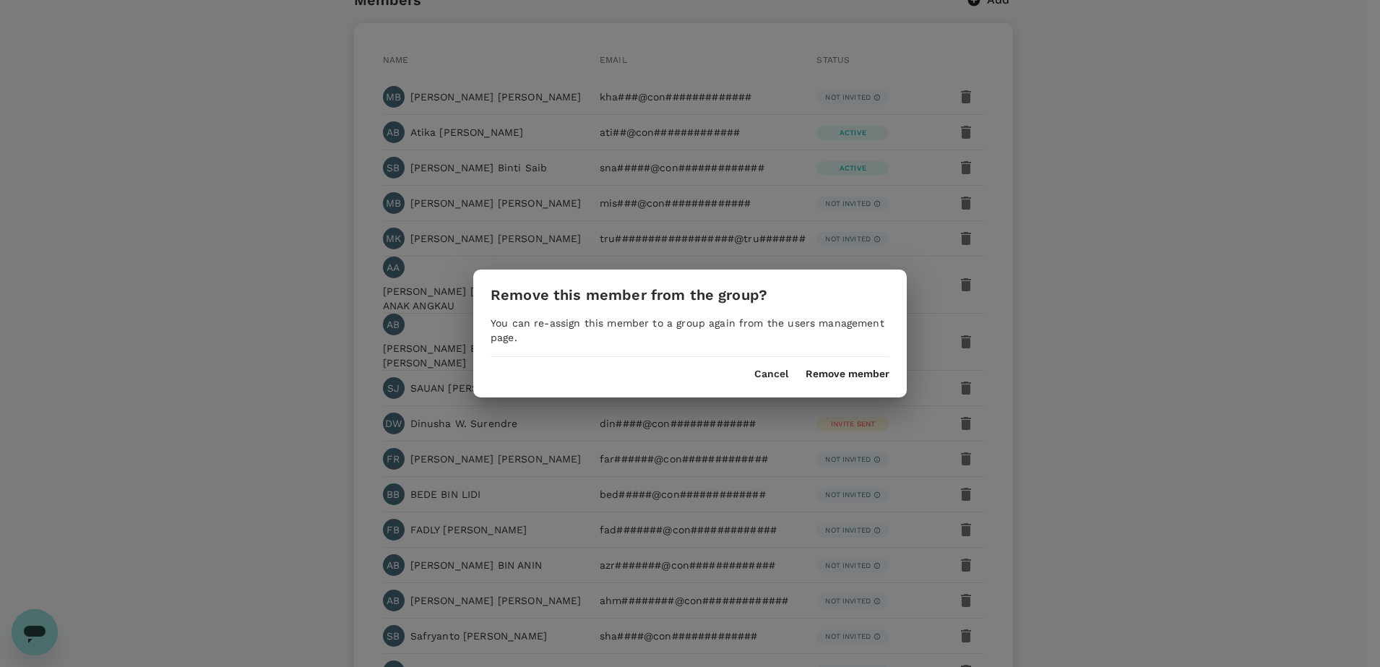
click at [845, 372] on button "Remove member" at bounding box center [848, 374] width 84 height 12
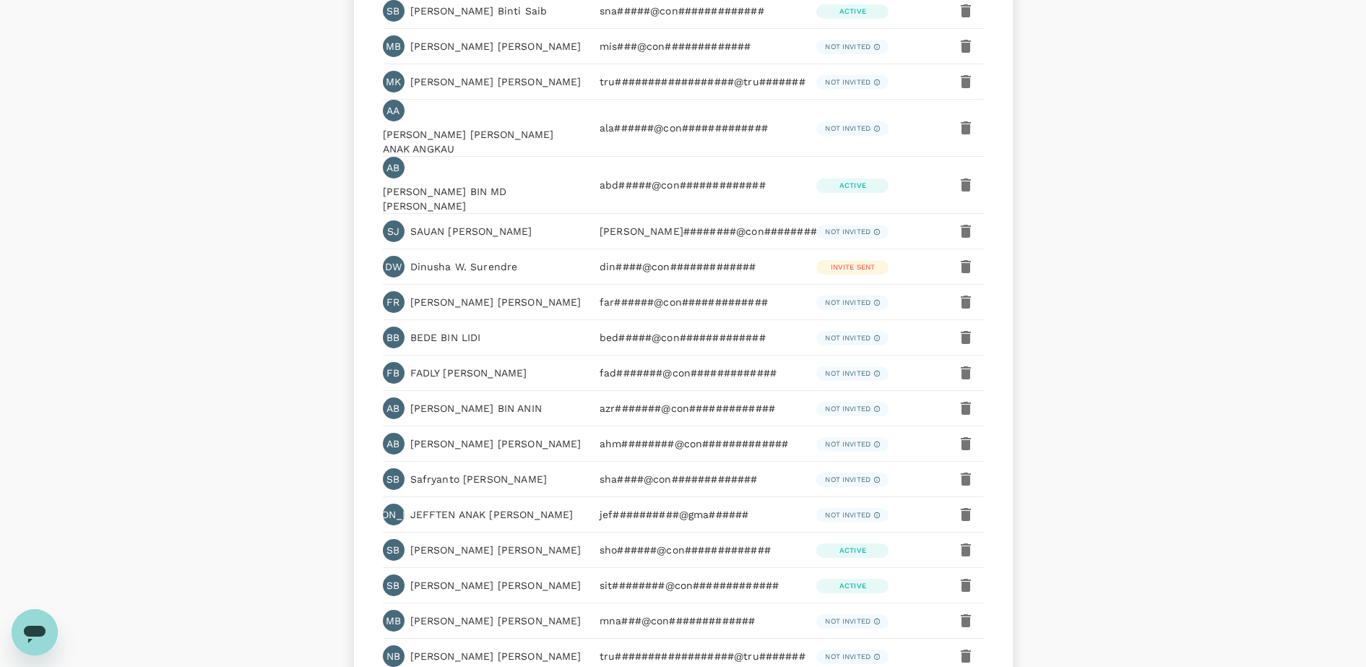
scroll to position [632, 0]
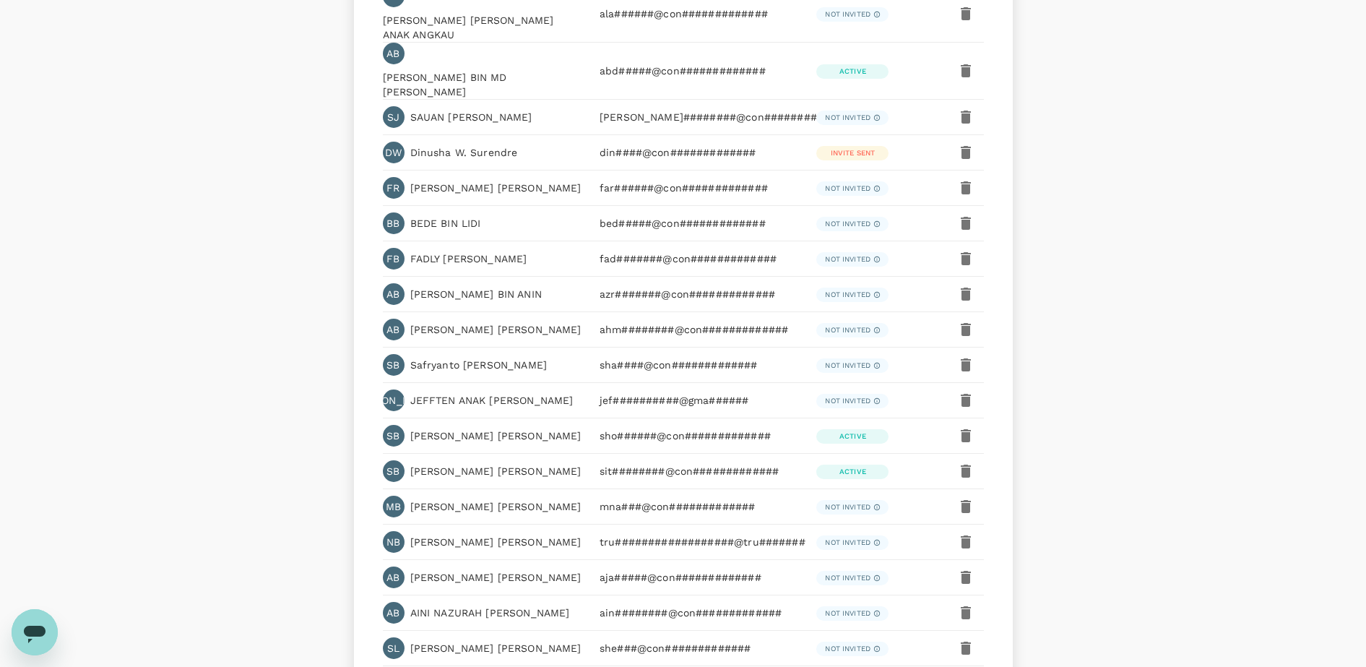
click at [381, 277] on div "AB" at bounding box center [390, 290] width 27 height 27
click at [451, 287] on p "AZRUL NIZAM BIN ANIN" at bounding box center [475, 294] width 131 height 14
drag, startPoint x: 451, startPoint y: 259, endPoint x: 644, endPoint y: 264, distance: 193.0
click at [644, 287] on p "azr#######@con#############" at bounding box center [700, 294] width 200 height 14
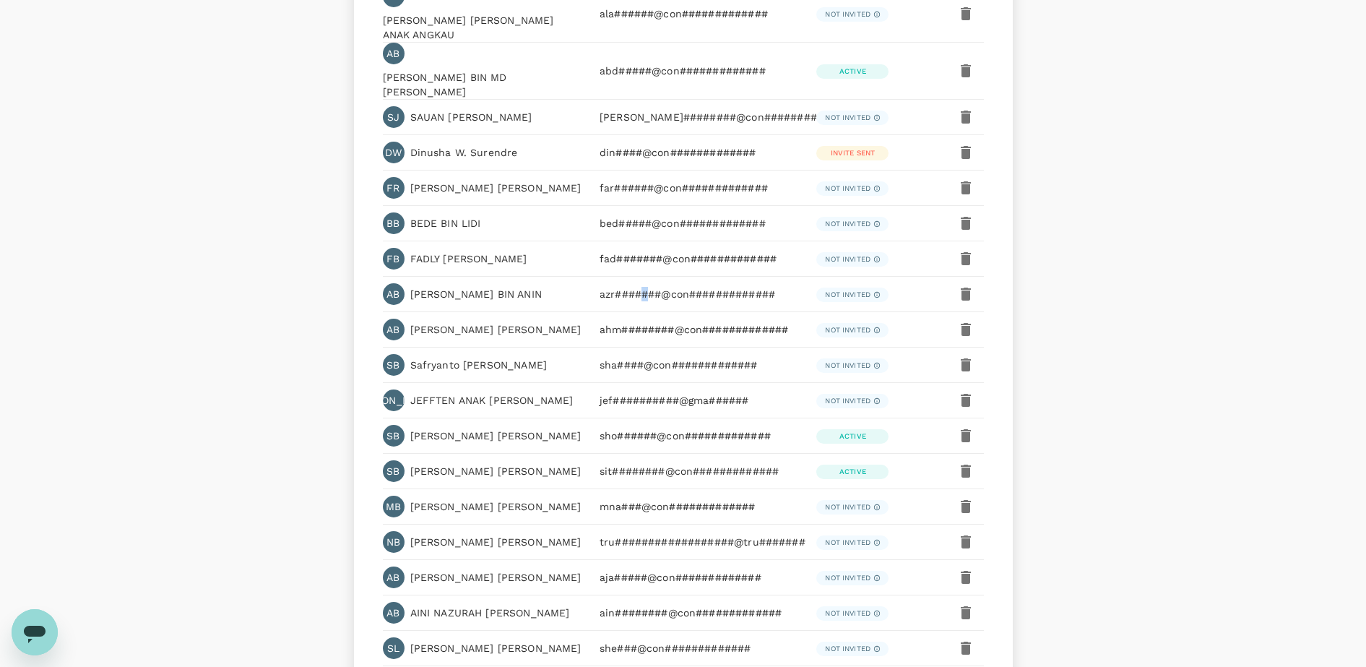
click at [644, 287] on p "azr#######@con#############" at bounding box center [700, 294] width 200 height 14
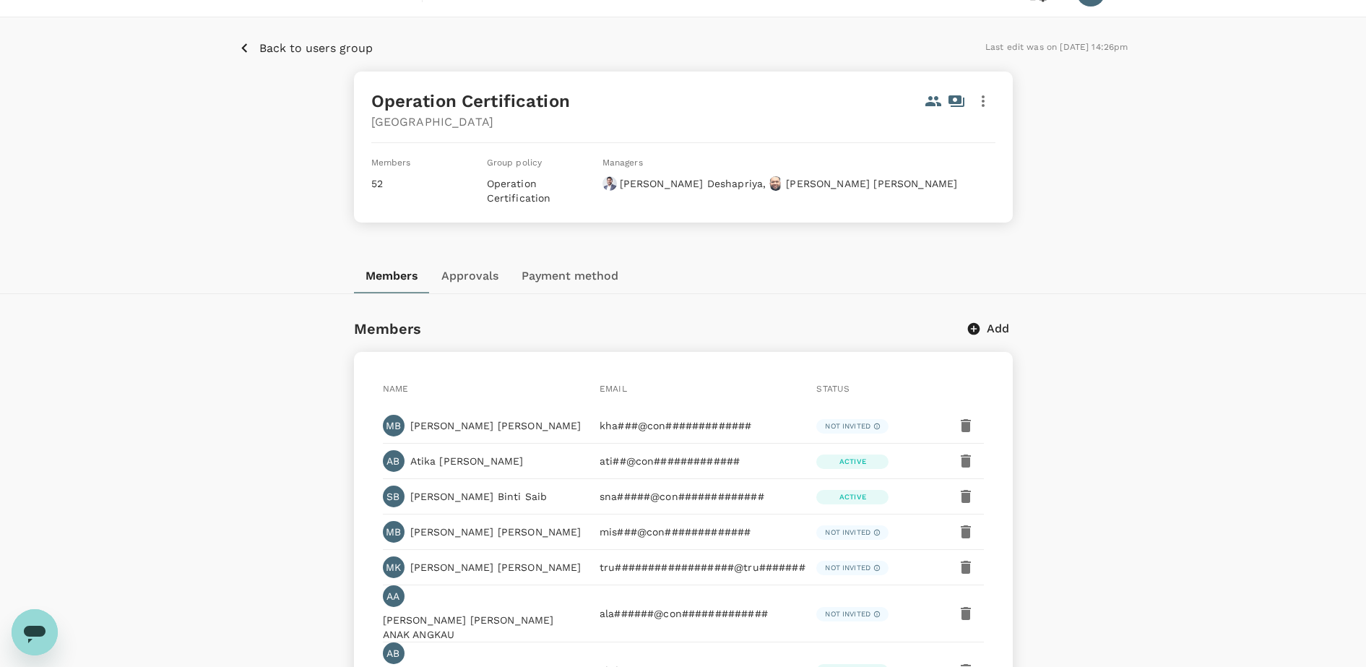
scroll to position [0, 0]
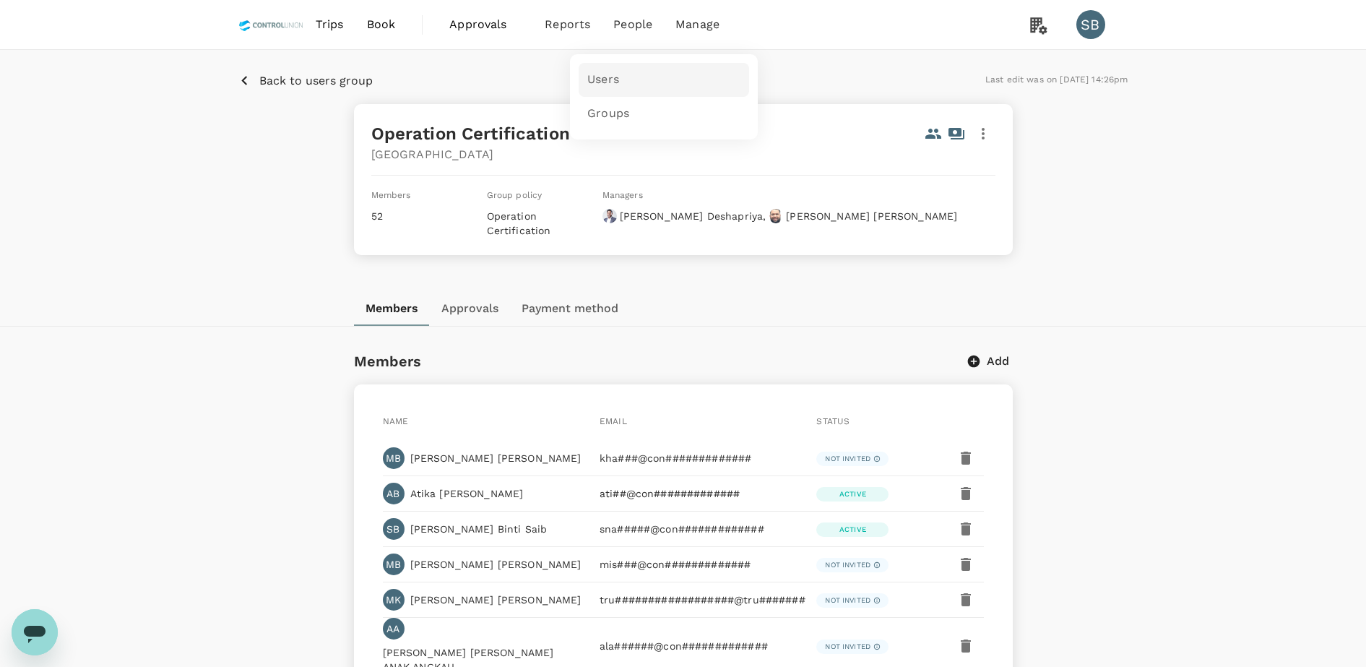
click at [600, 67] on link "Users" at bounding box center [664, 80] width 171 height 34
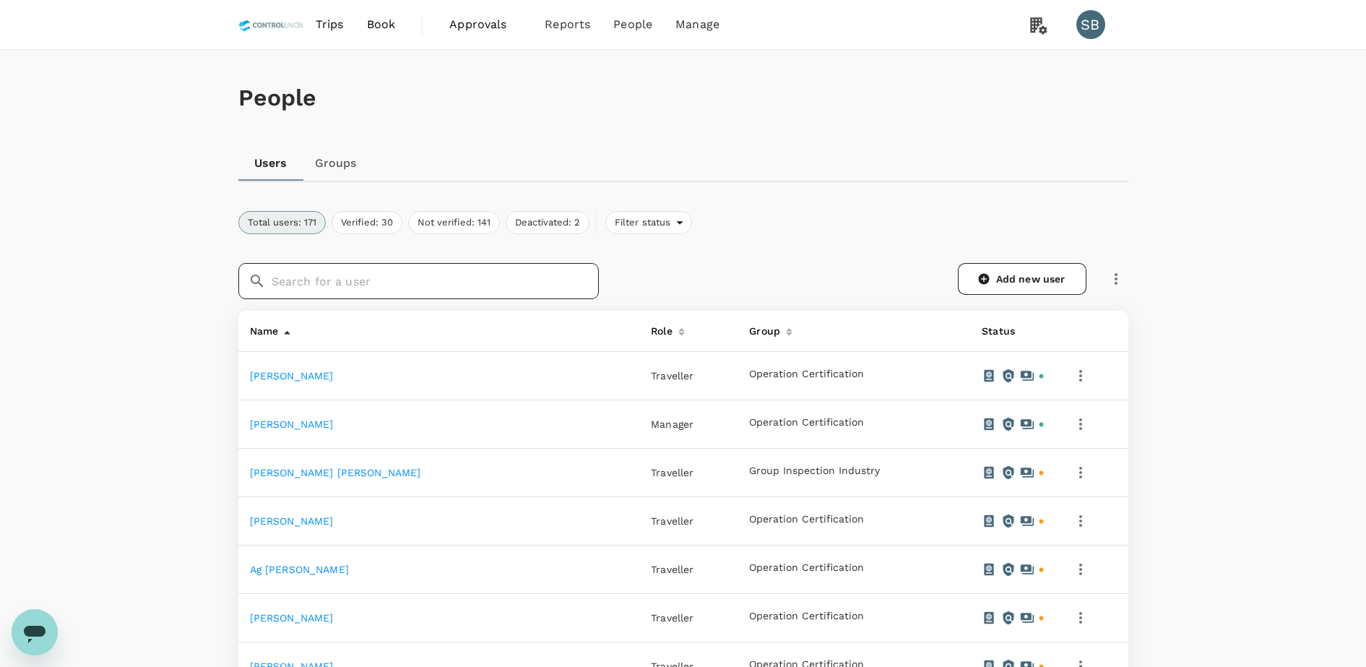
click at [366, 285] on input "text" at bounding box center [435, 281] width 327 height 36
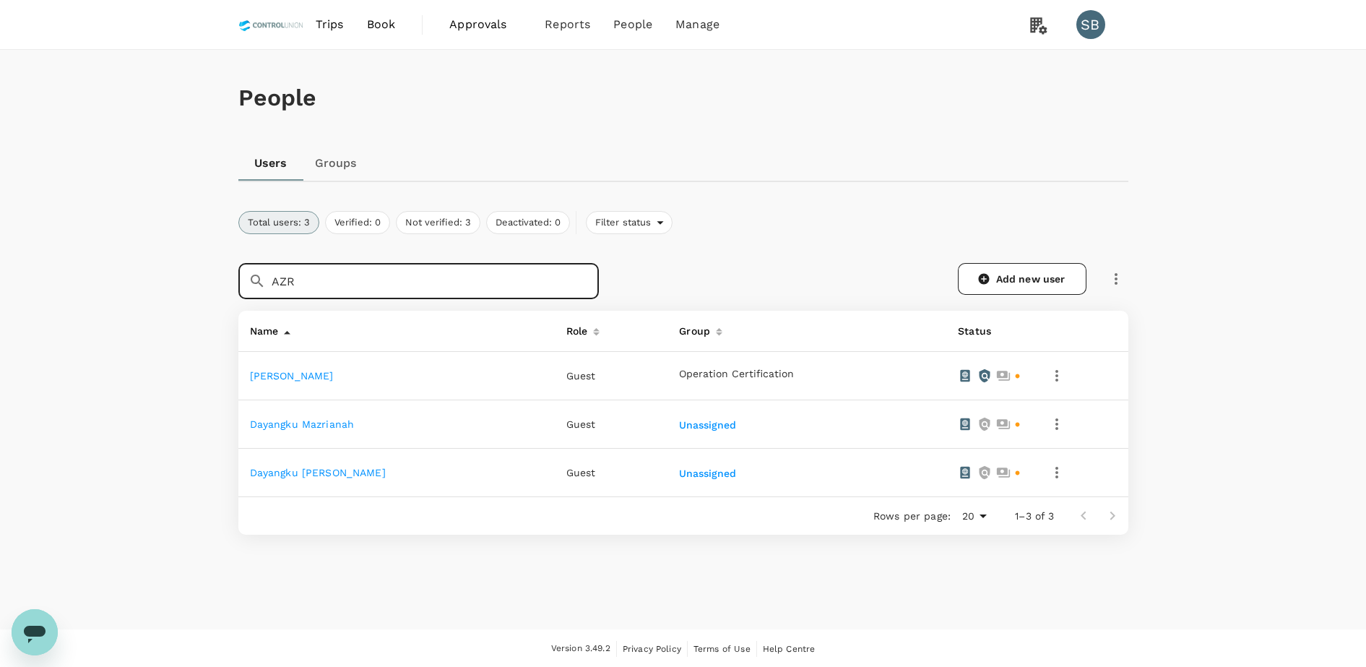
type input "AZR"
click at [486, 22] on span "Approvals" at bounding box center [485, 24] width 72 height 17
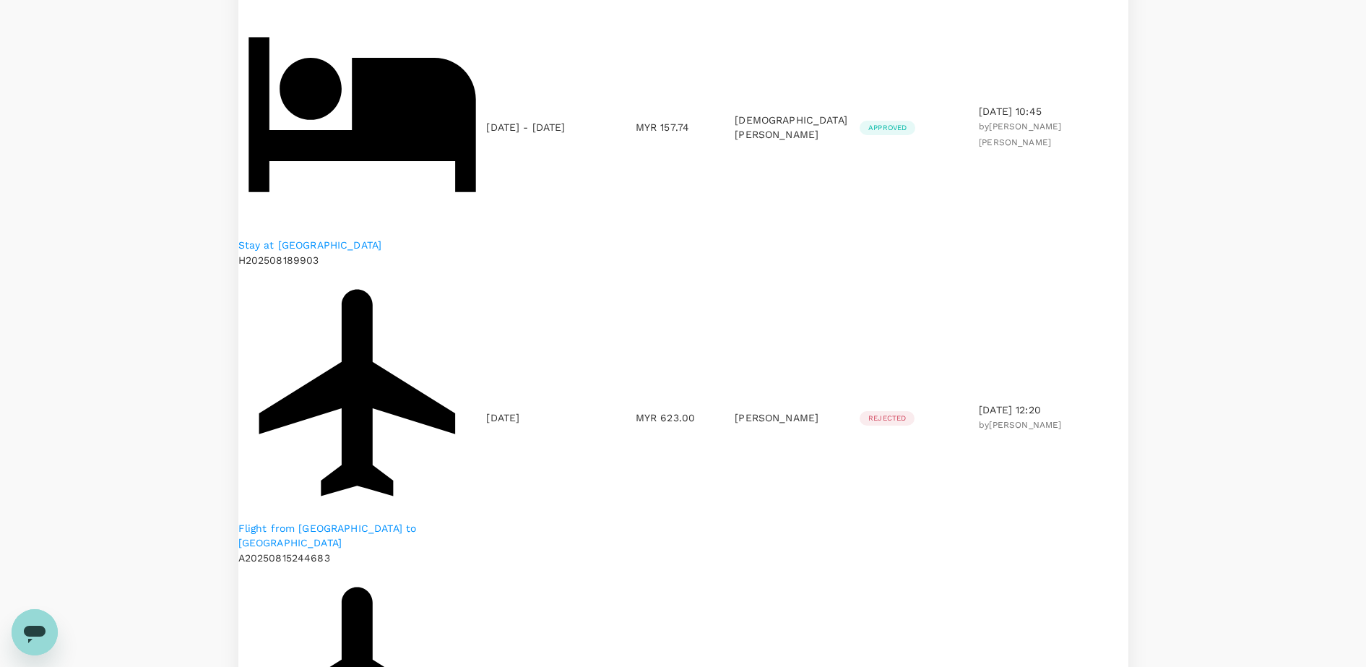
scroll to position [1084, 0]
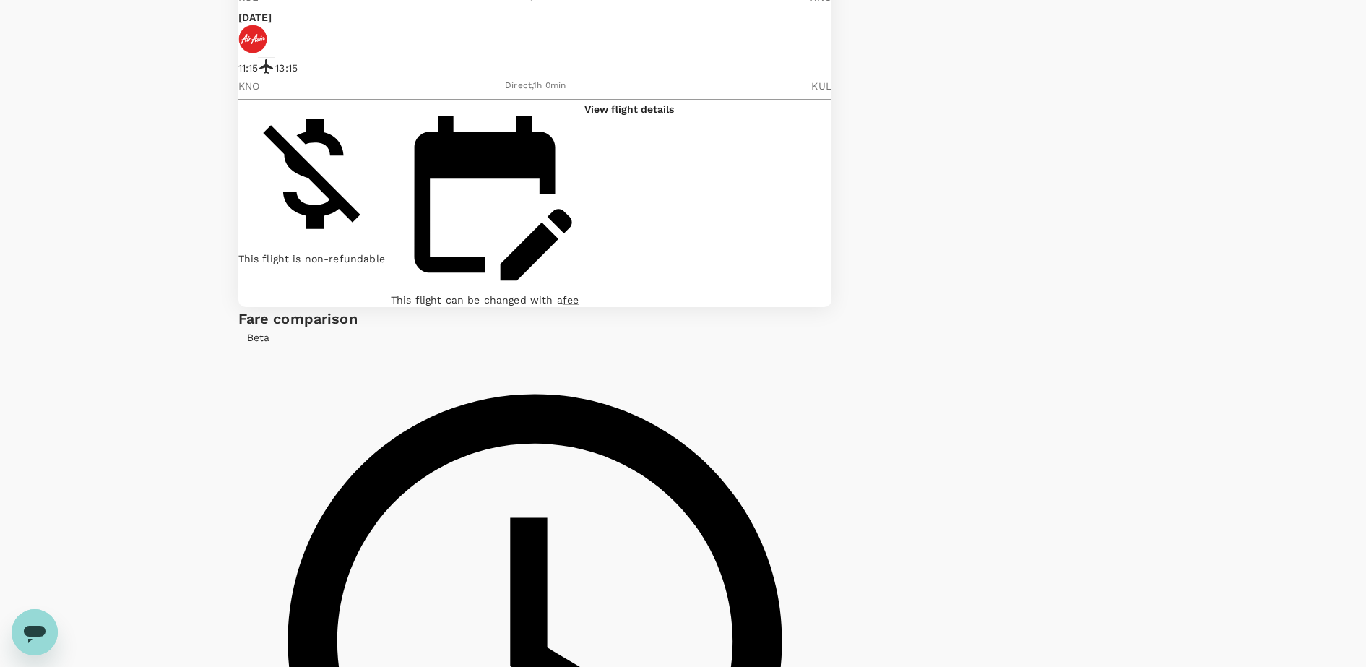
scroll to position [209, 0]
